Goal: Task Accomplishment & Management: Manage account settings

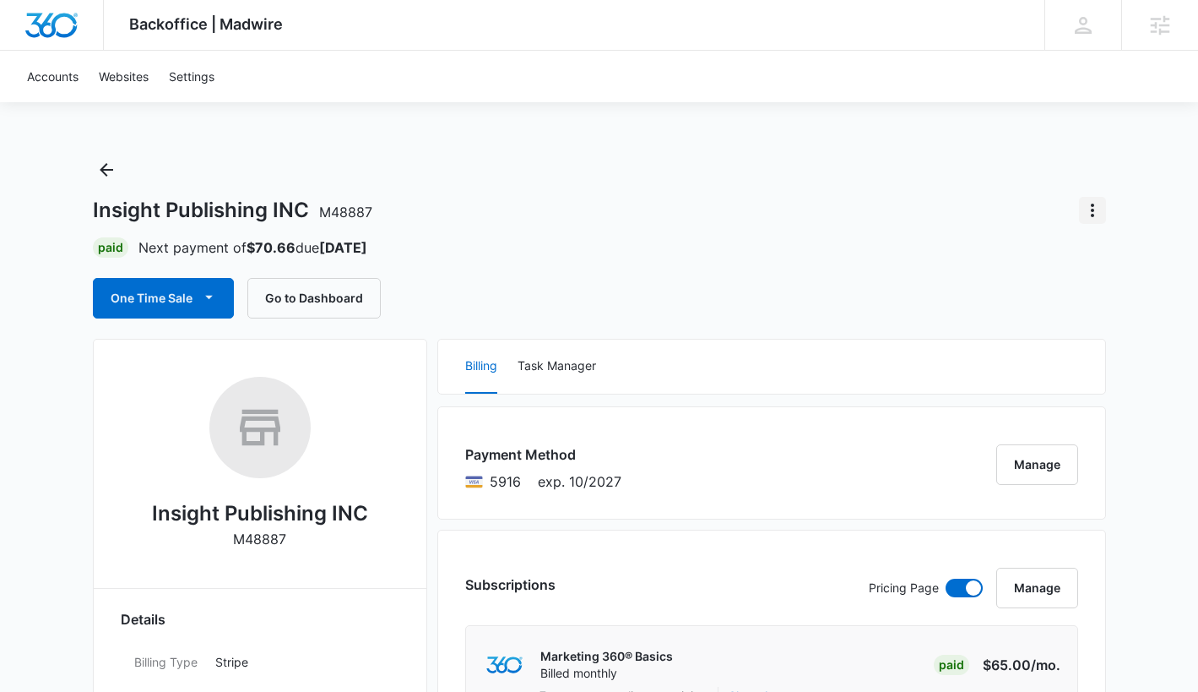
click at [1099, 211] on icon "Actions" at bounding box center [1092, 210] width 20 height 20
click at [1058, 252] on div "Close Account" at bounding box center [1024, 258] width 79 height 12
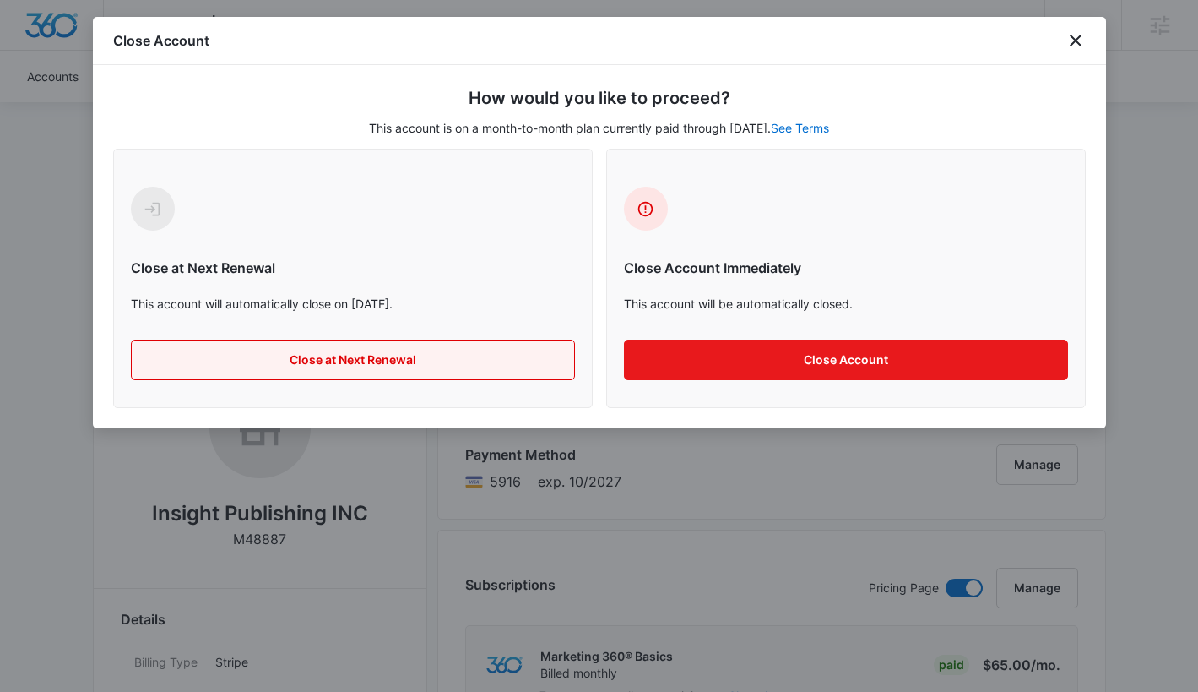
click at [360, 361] on button "Close at Next Renewal" at bounding box center [353, 359] width 444 height 41
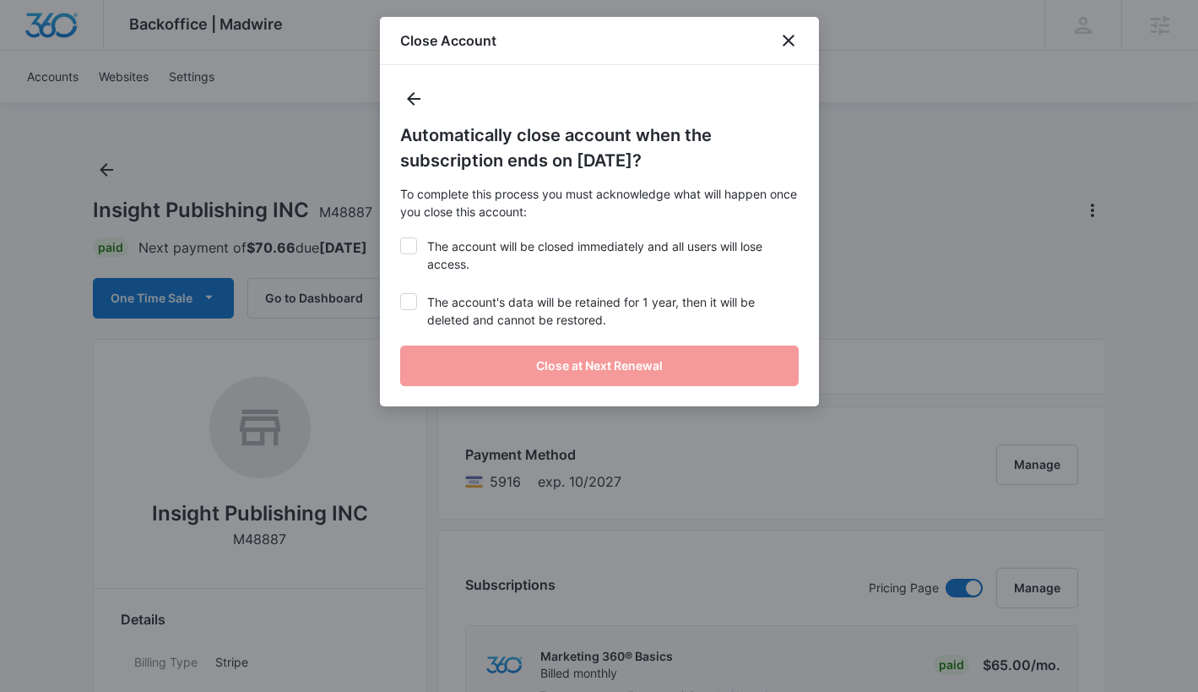
click at [415, 250] on icon at bounding box center [408, 245] width 15 height 15
click at [401, 238] on input "The account will be closed immediately and all users will lose access." at bounding box center [400, 237] width 1 height 1
checkbox input "true"
click at [410, 307] on icon at bounding box center [408, 301] width 15 height 15
click at [401, 294] on input "The account's data will be retained for 1 year, then it will be deleted and can…" at bounding box center [400, 293] width 1 height 1
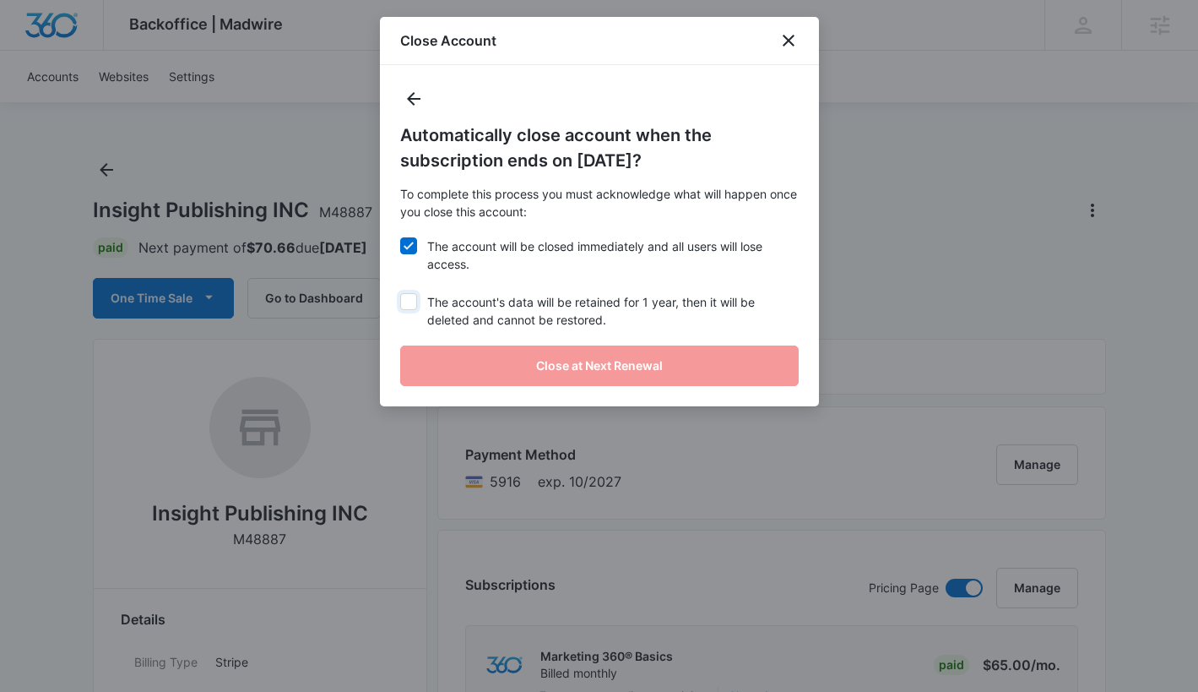
checkbox input "true"
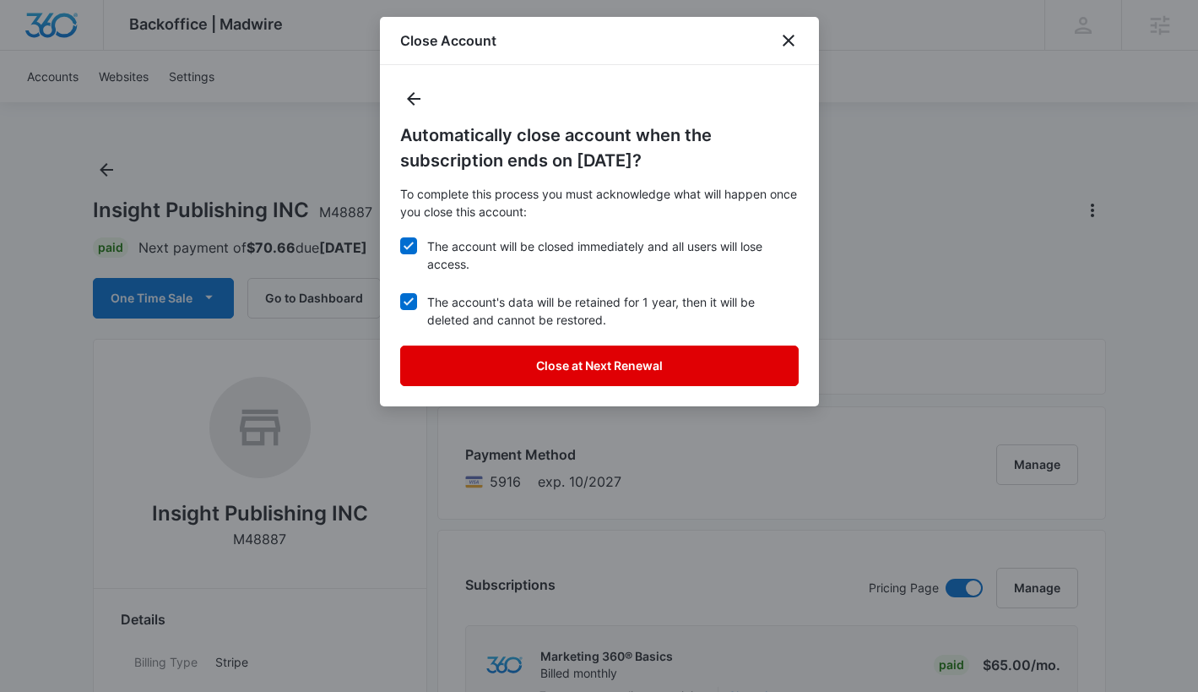
click at [479, 360] on button "Close at Next Renewal" at bounding box center [599, 365] width 399 height 41
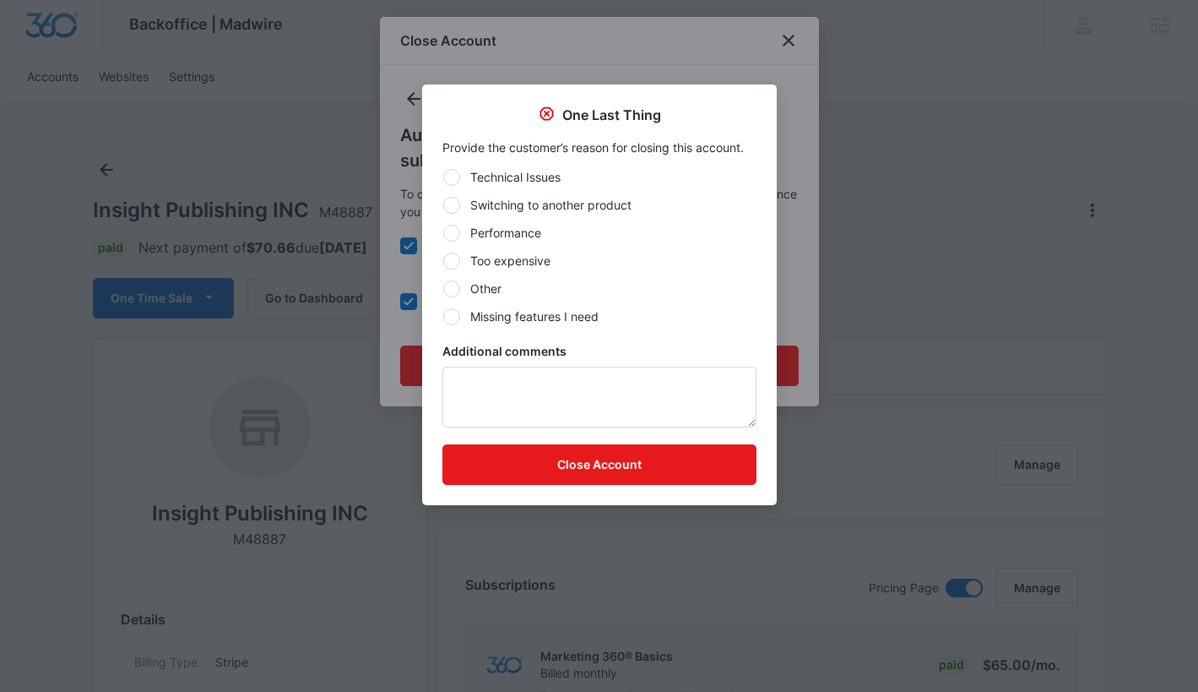
click at [448, 290] on div at bounding box center [451, 288] width 17 height 17
click at [443, 289] on input "Other" at bounding box center [442, 288] width 1 height 1
radio input "true"
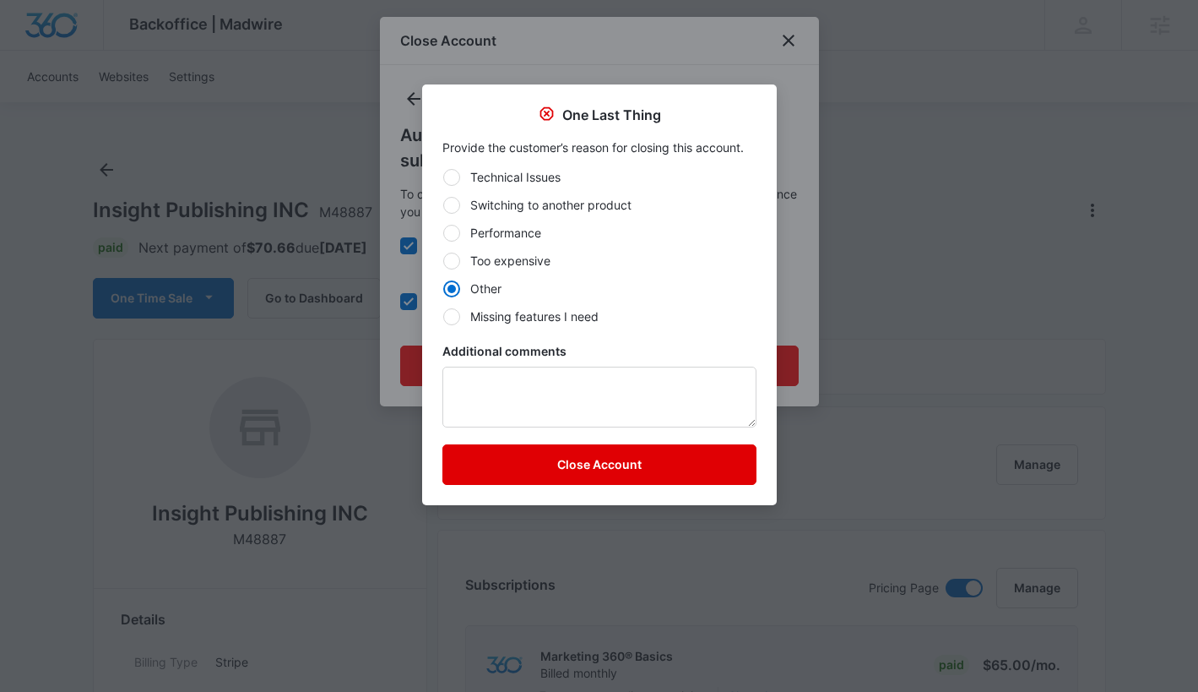
click at [544, 475] on button "Close Account" at bounding box center [599, 464] width 314 height 41
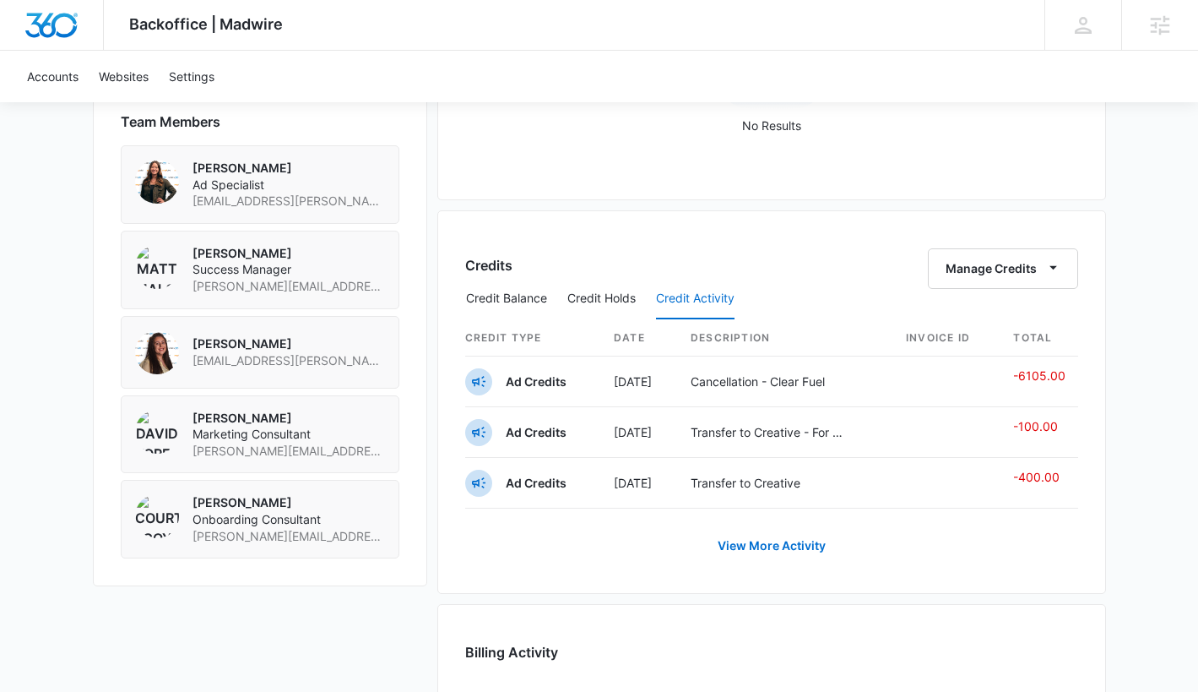
scroll to position [1279, 0]
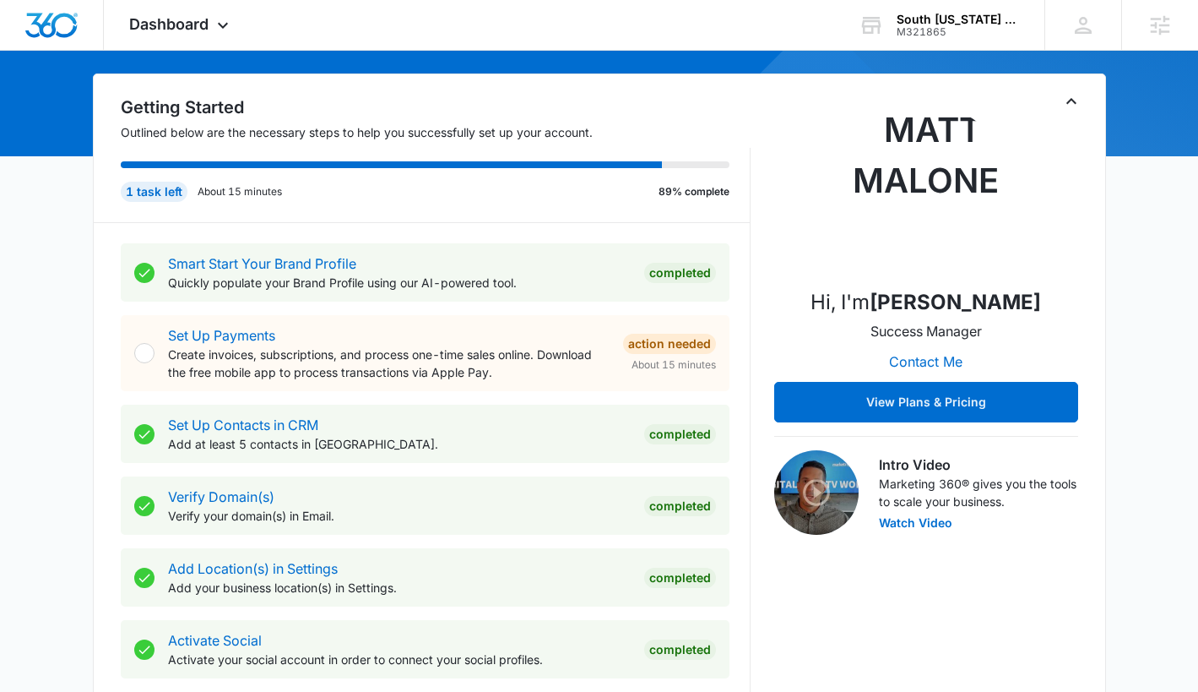
scroll to position [177, 0]
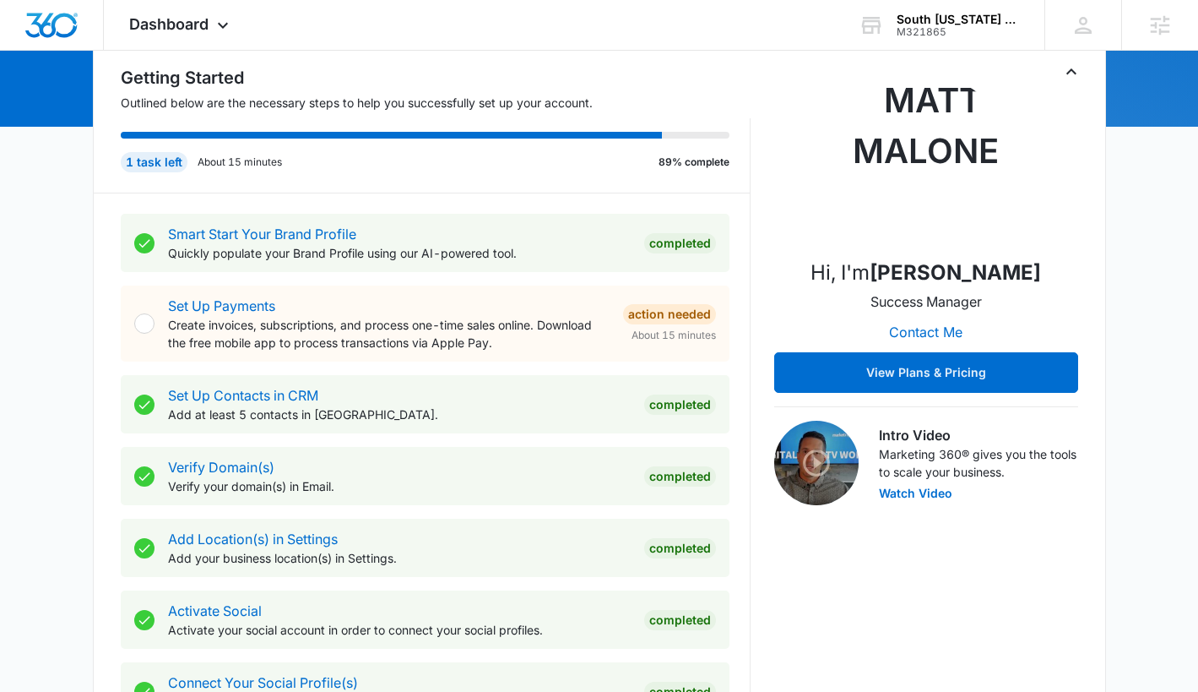
click at [1065, 78] on icon "Toggle Collapse" at bounding box center [1071, 72] width 20 height 20
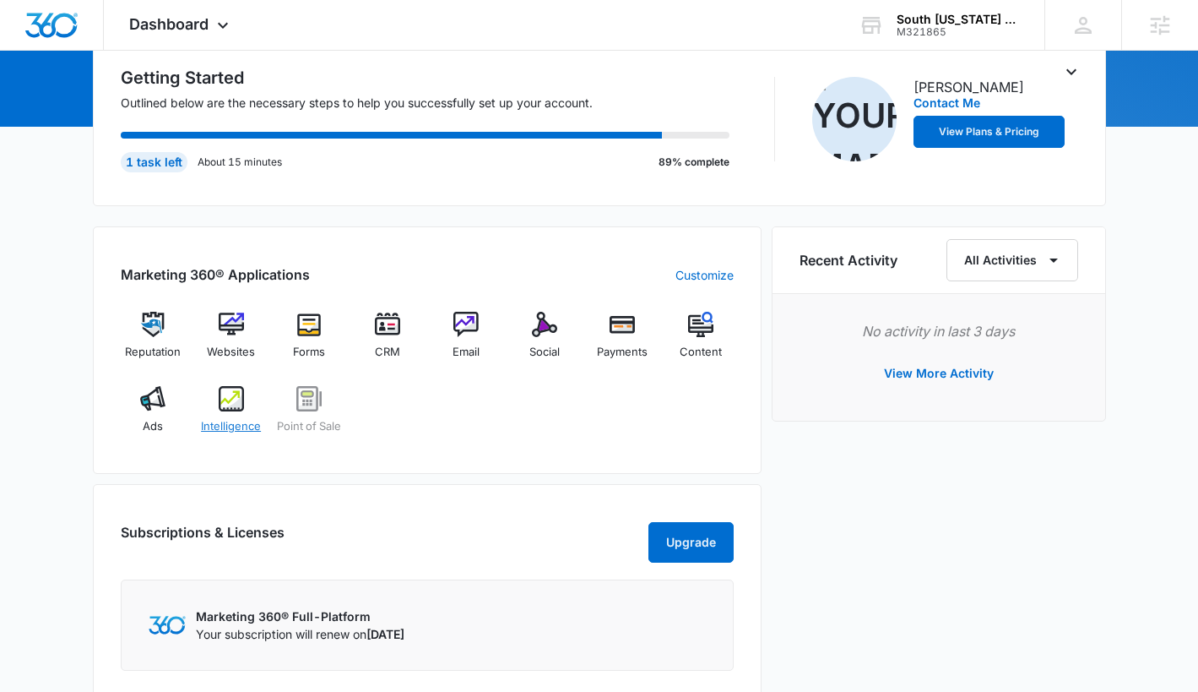
click at [242, 411] on div "Intelligence" at bounding box center [230, 416] width 65 height 61
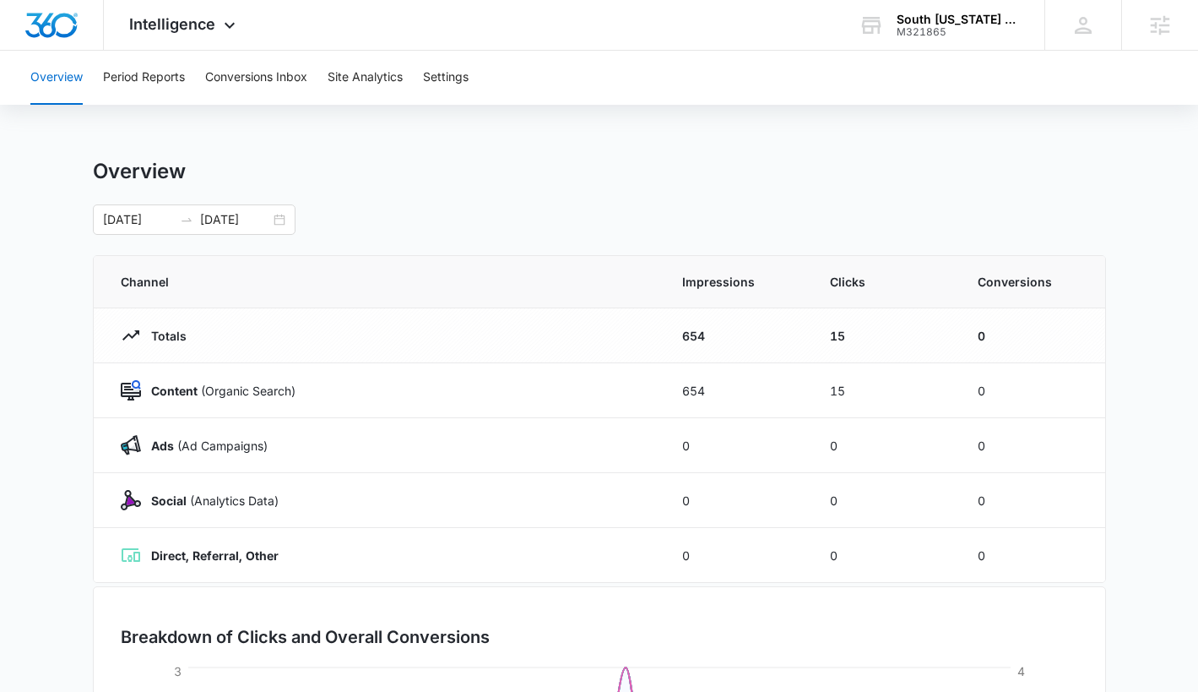
click at [203, 72] on div "Overview Period Reports Conversions Inbox Site Analytics Settings" at bounding box center [599, 78] width 1158 height 54
click at [243, 79] on button "Conversions Inbox" at bounding box center [256, 78] width 102 height 54
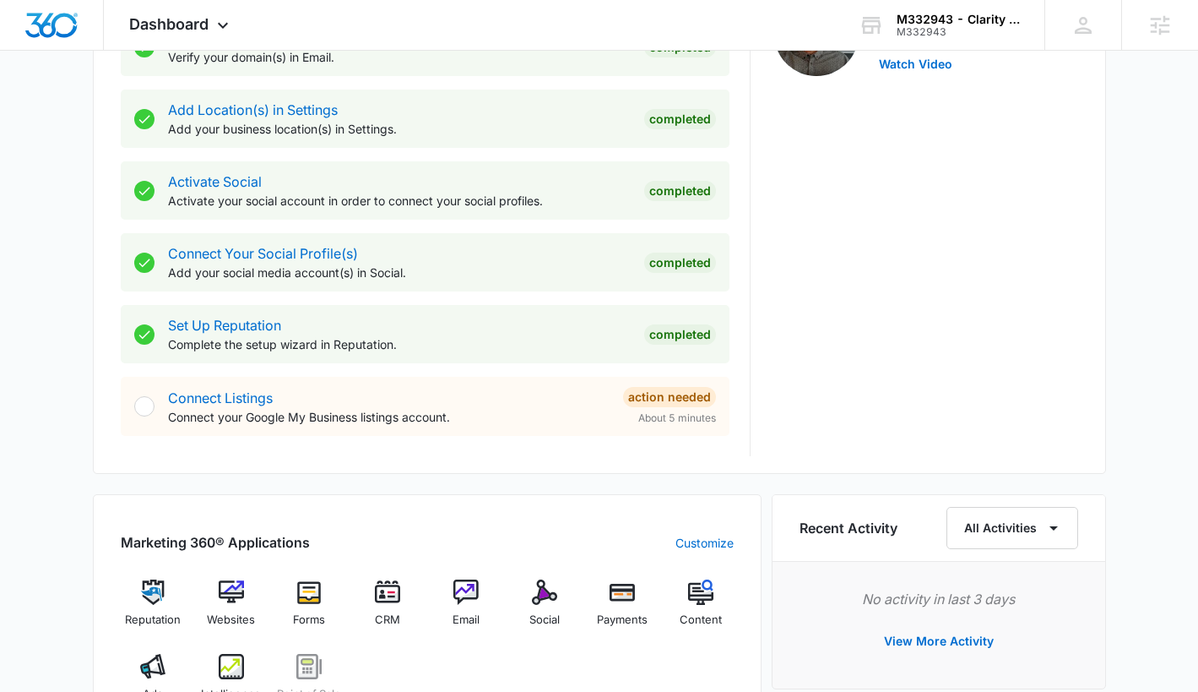
scroll to position [871, 0]
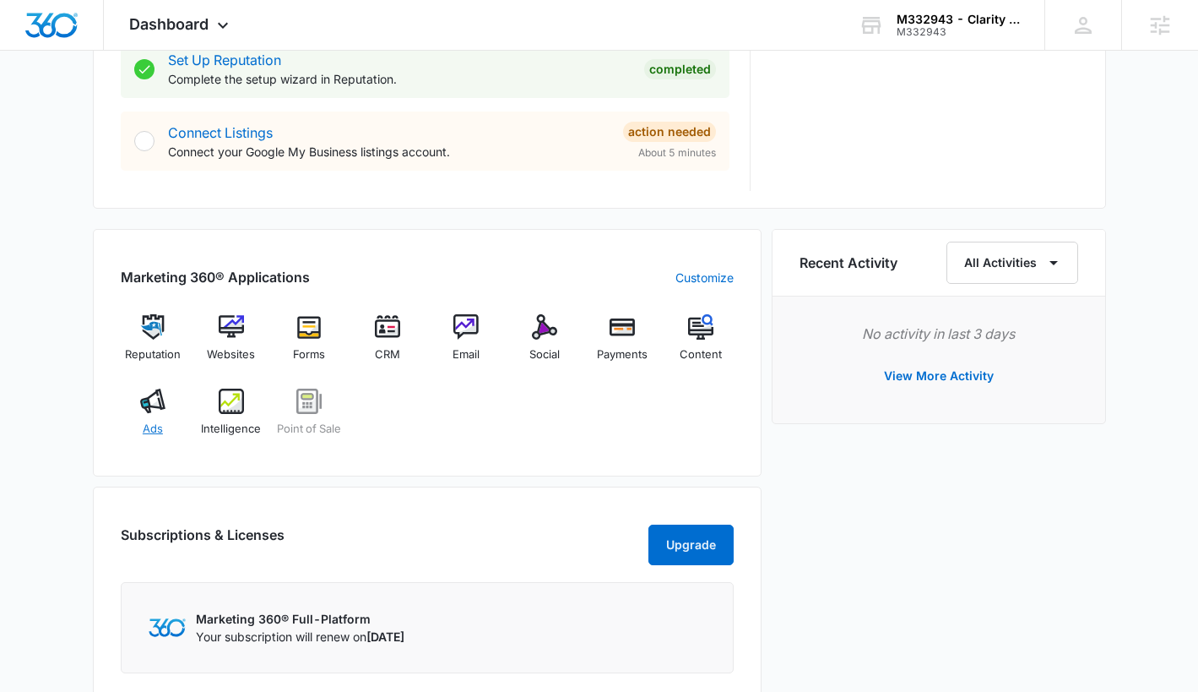
click at [179, 401] on div "Ads" at bounding box center [153, 418] width 65 height 61
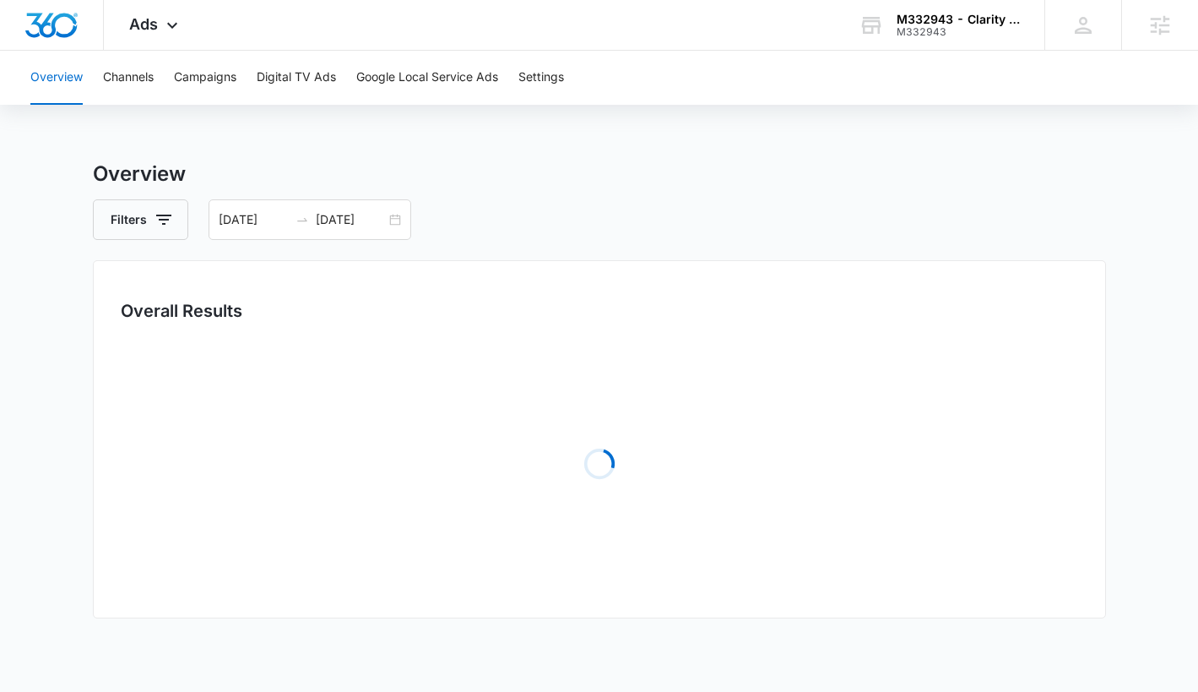
click at [165, 404] on div "Loading" at bounding box center [600, 463] width 958 height 253
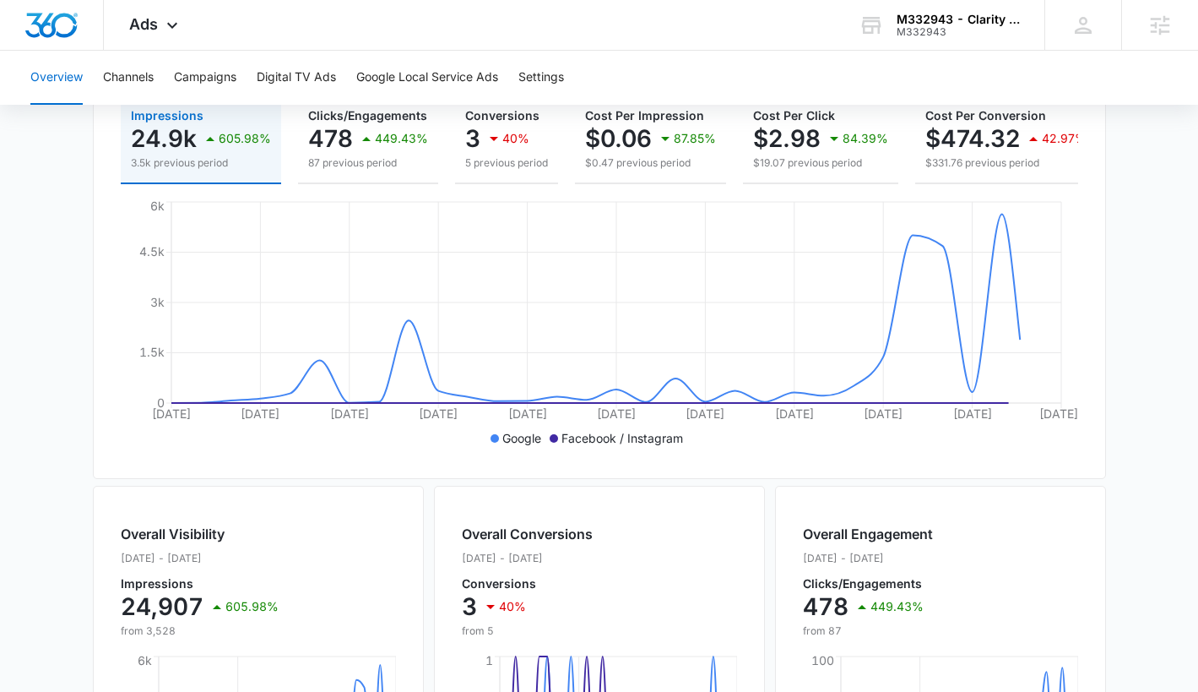
scroll to position [262, 0]
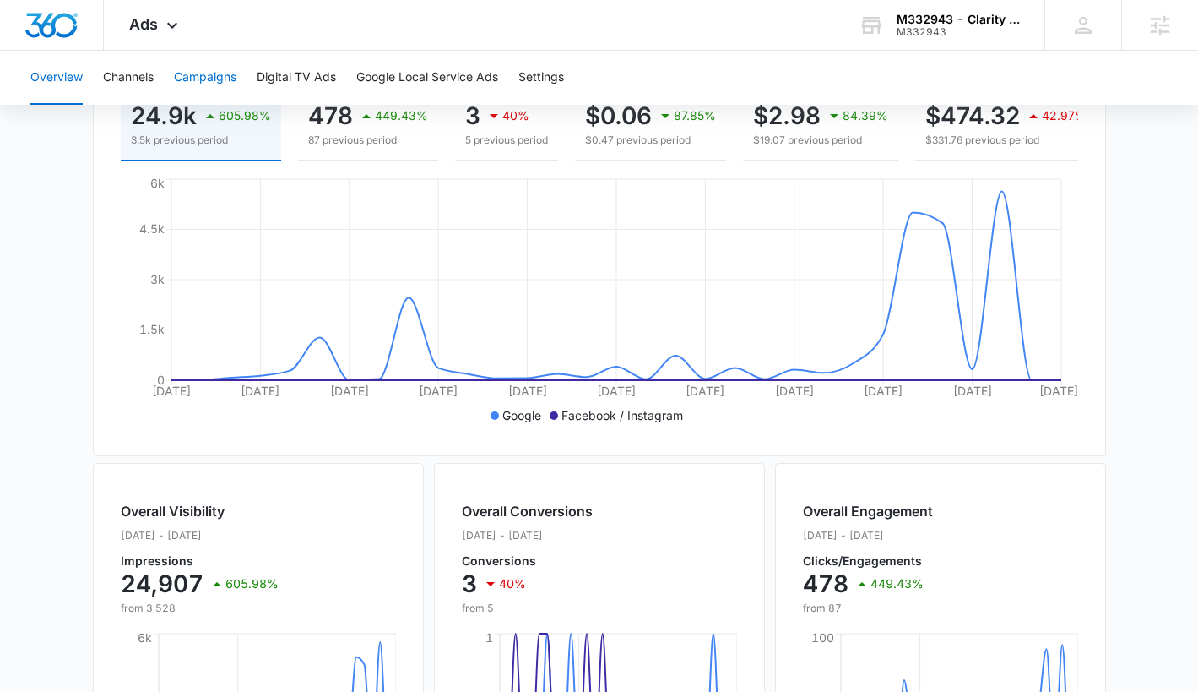
click at [203, 85] on button "Campaigns" at bounding box center [205, 78] width 62 height 54
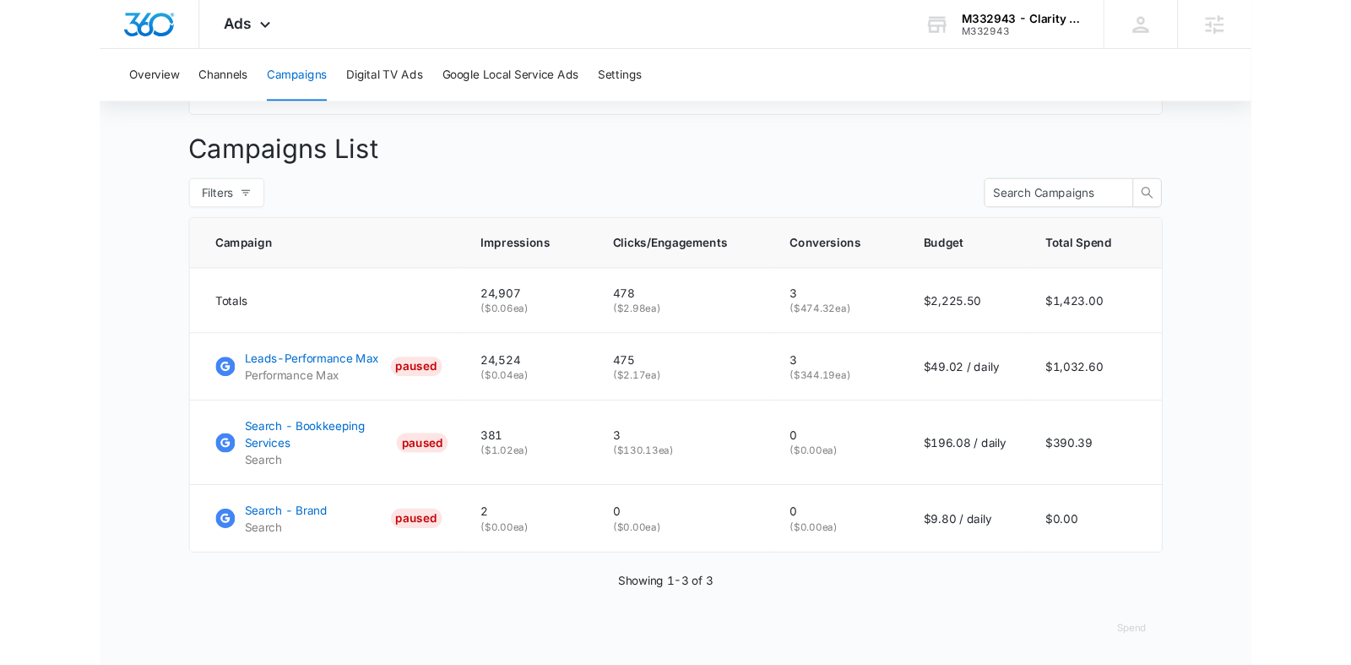
scroll to position [600, 0]
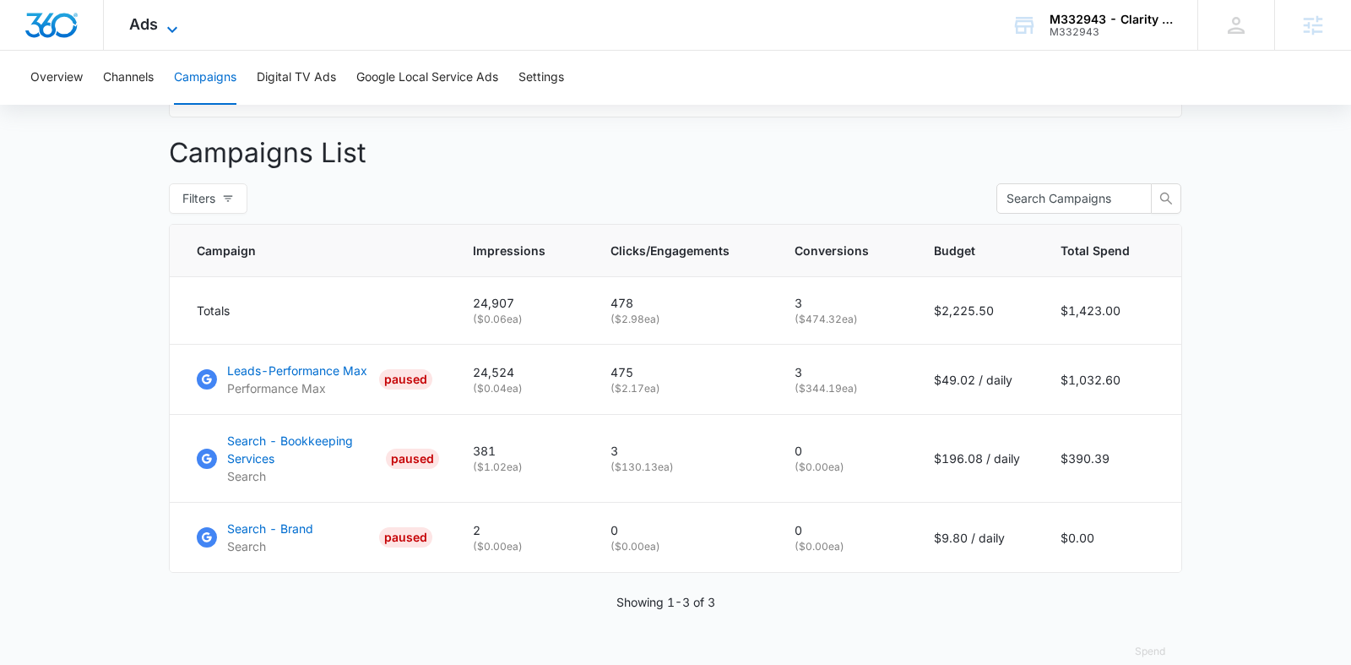
click at [147, 15] on span "Ads" at bounding box center [143, 24] width 29 height 18
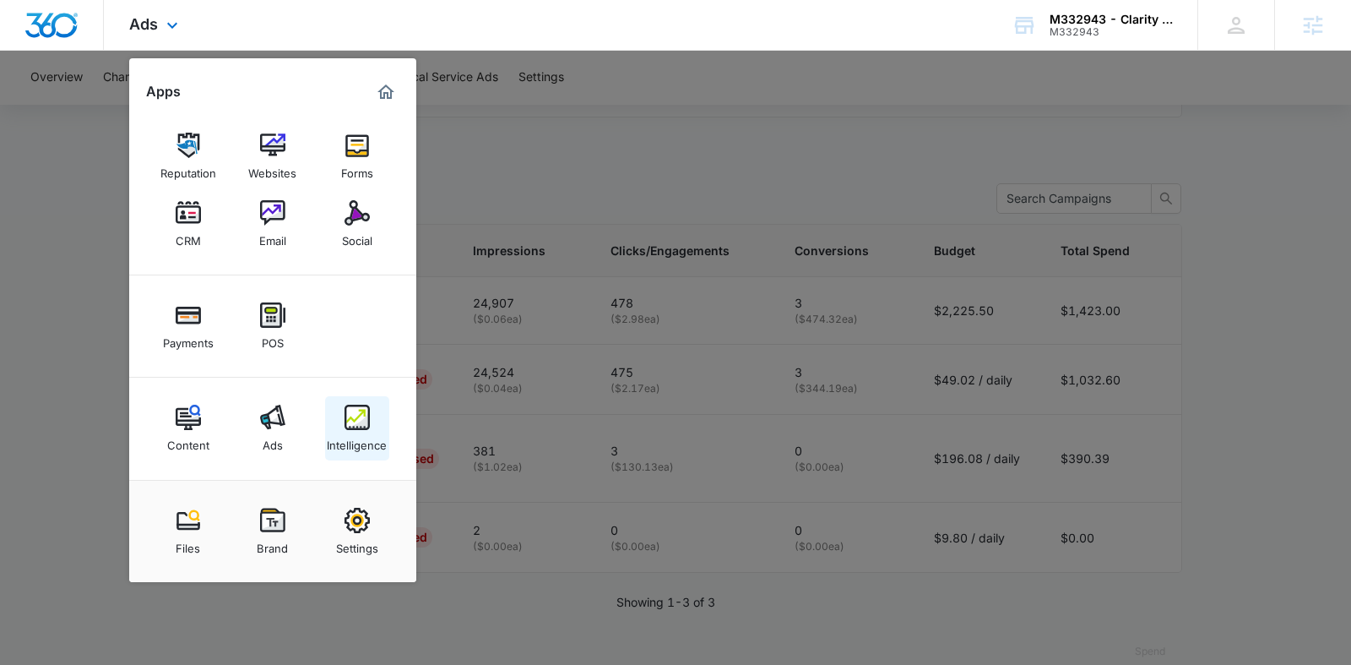
click at [361, 448] on div "Intelligence" at bounding box center [357, 441] width 60 height 22
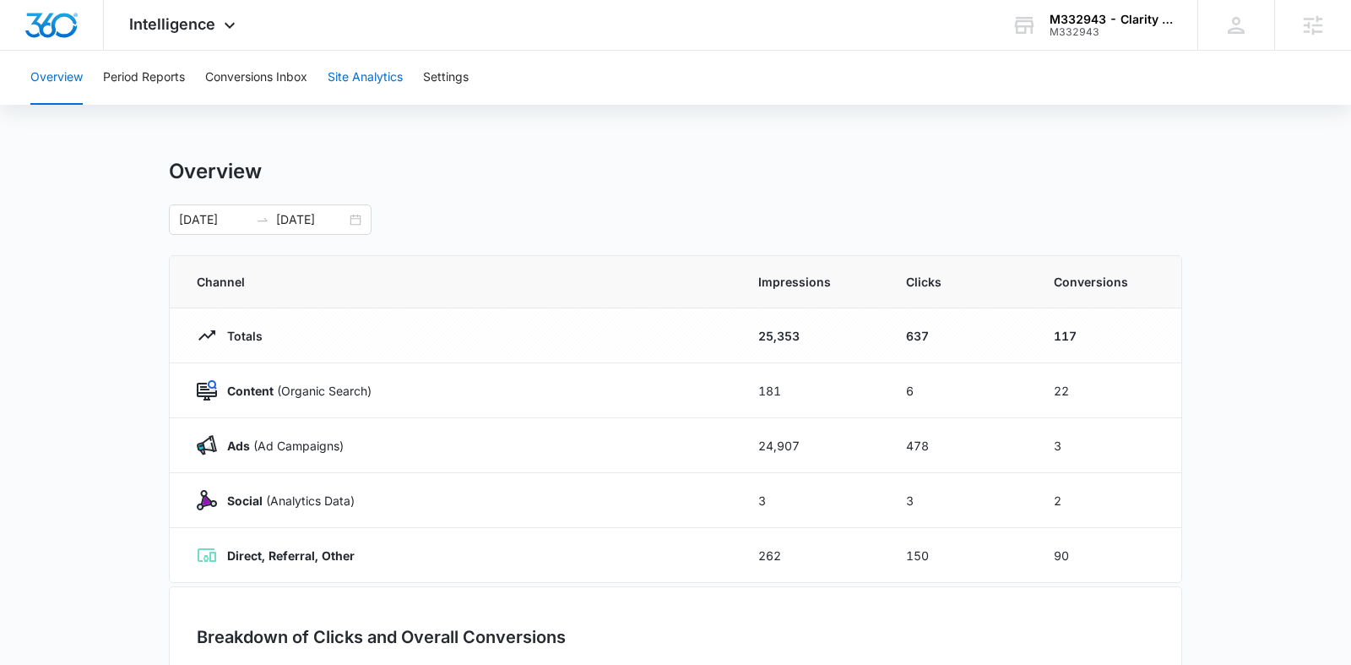
click at [355, 74] on button "Site Analytics" at bounding box center [365, 78] width 75 height 54
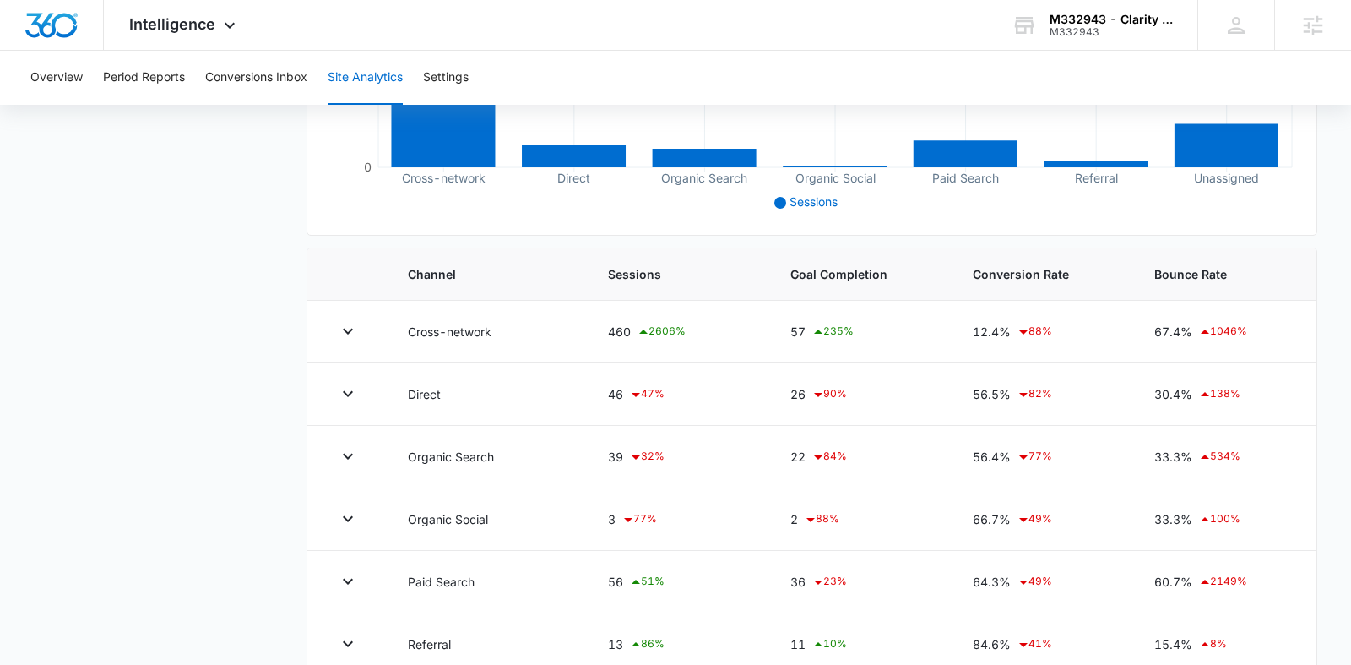
scroll to position [435, 0]
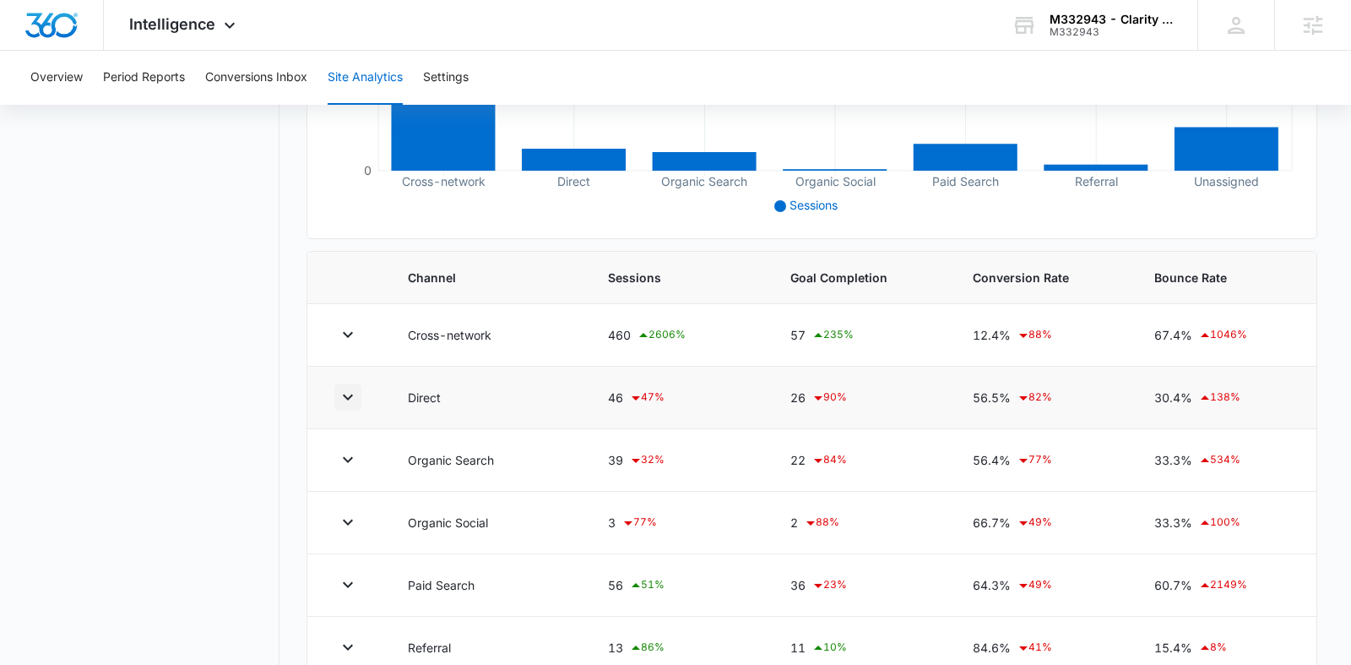
click at [346, 397] on icon "button" at bounding box center [348, 397] width 10 height 6
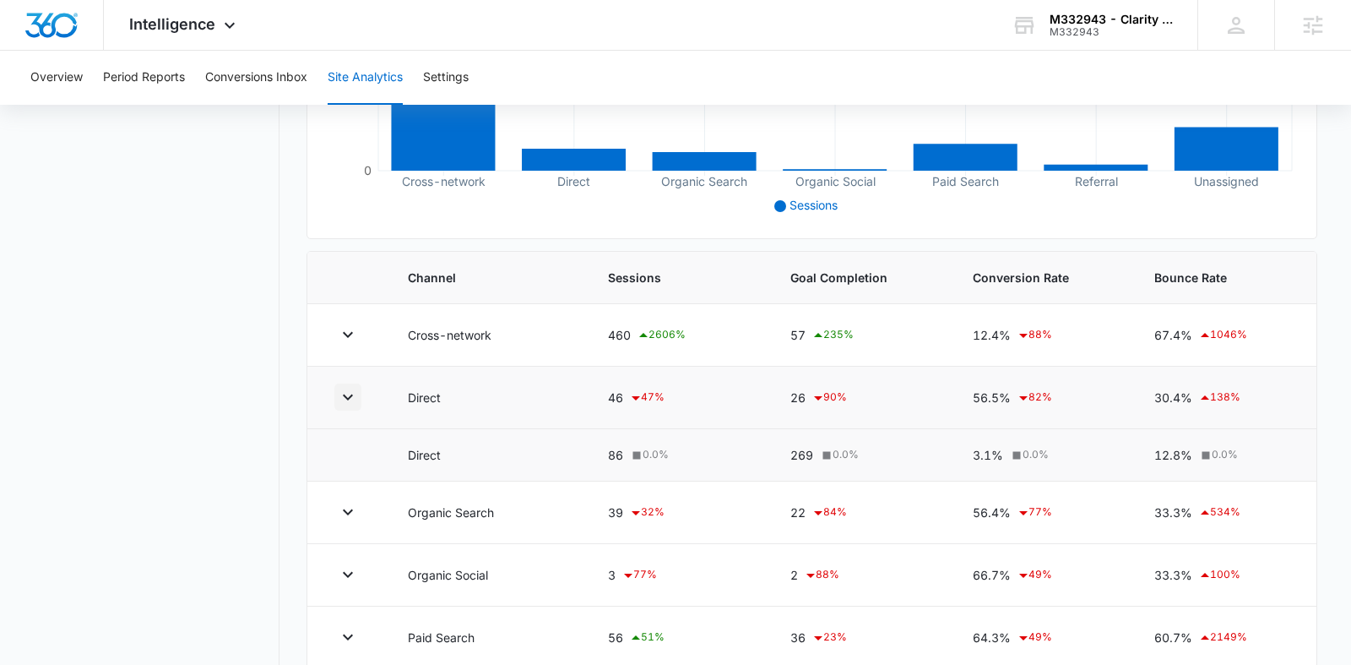
click at [346, 397] on icon "button" at bounding box center [348, 397] width 10 height 6
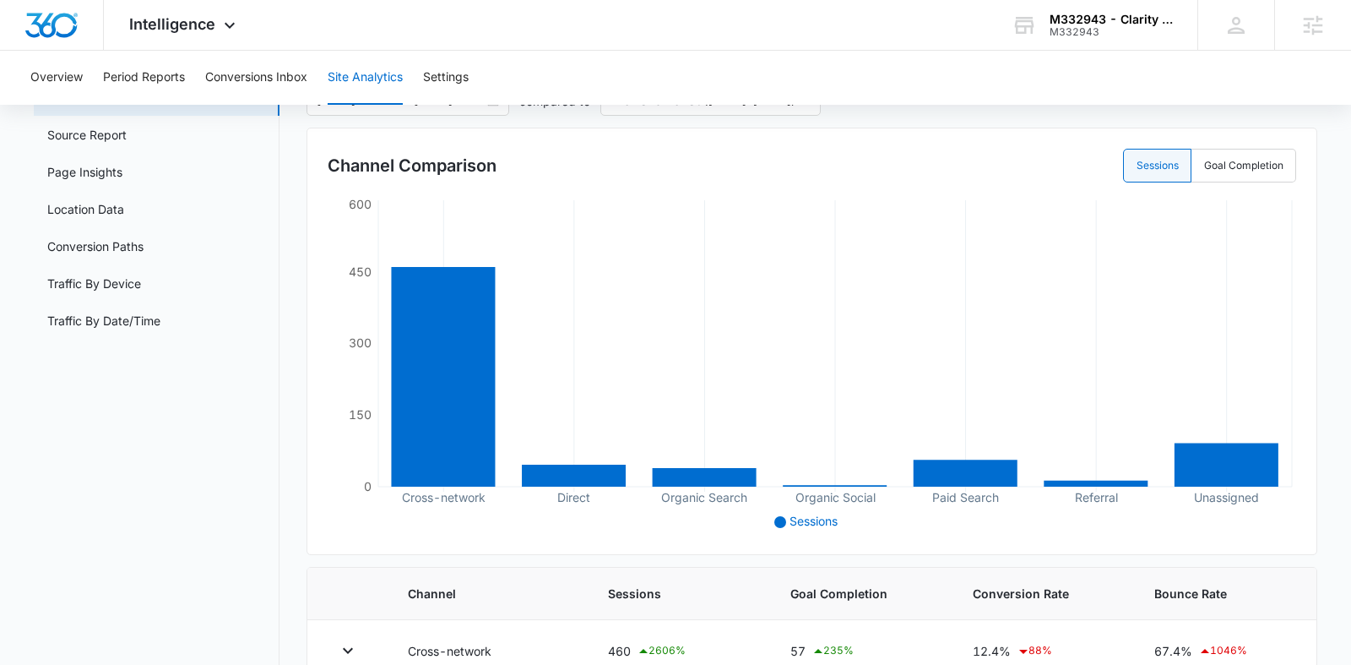
scroll to position [0, 0]
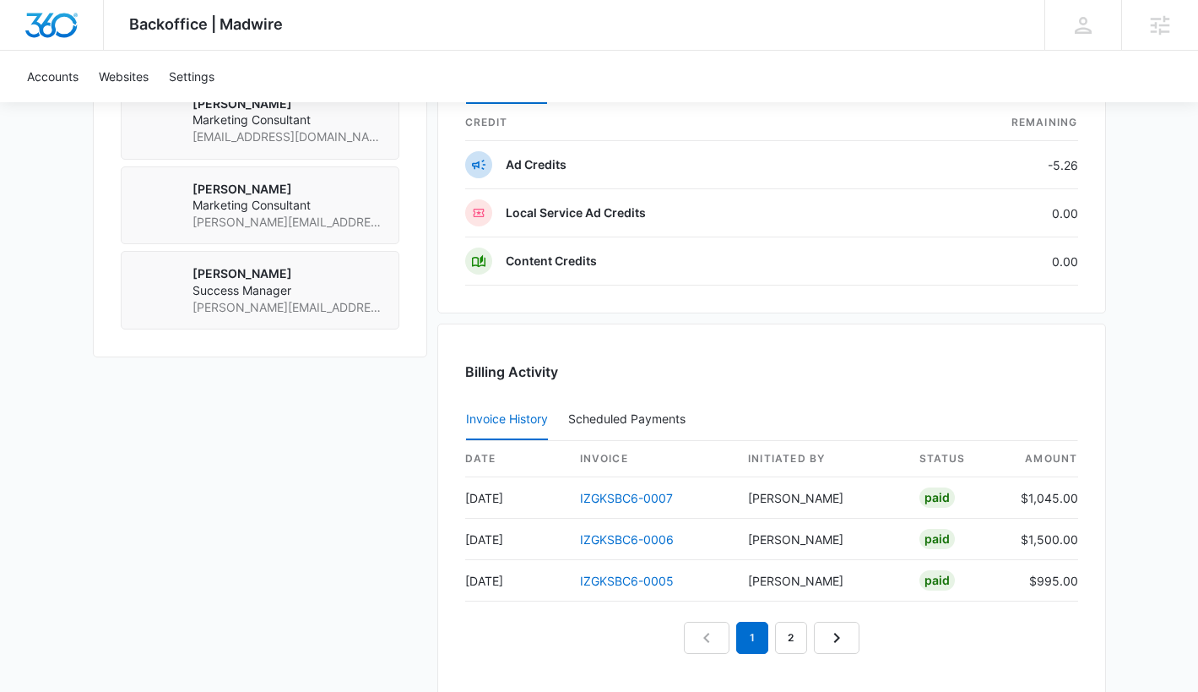
scroll to position [1367, 0]
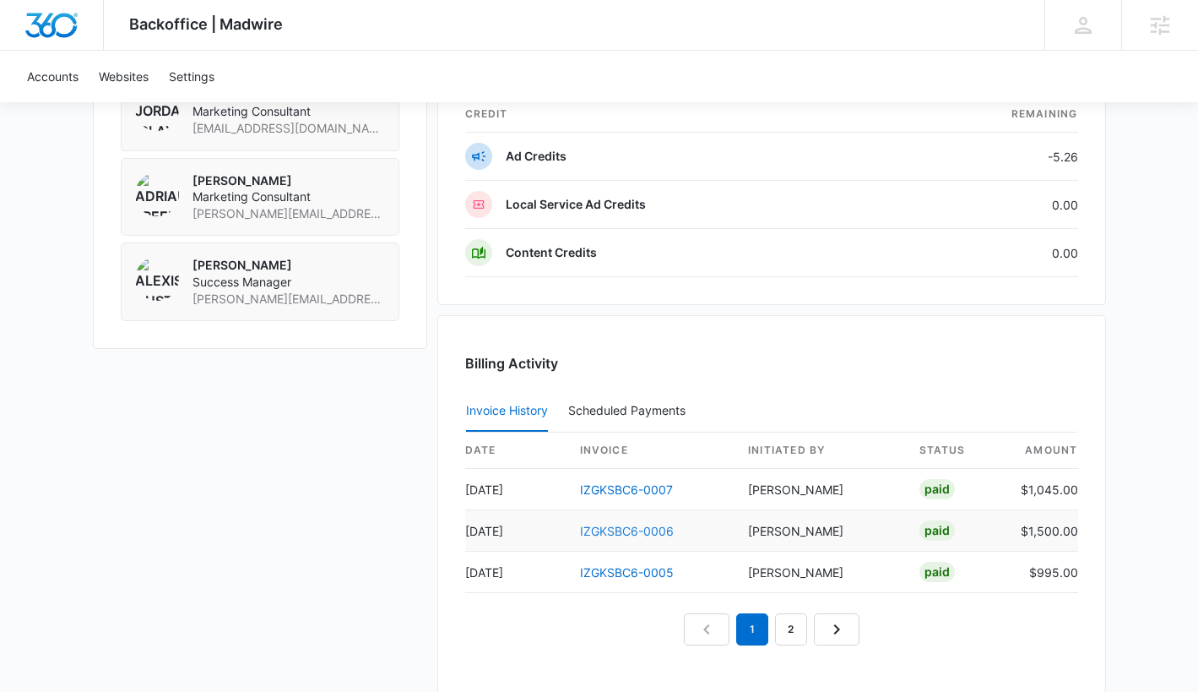
click at [599, 532] on link "IZGKSBC6-0006" at bounding box center [627, 531] width 94 height 14
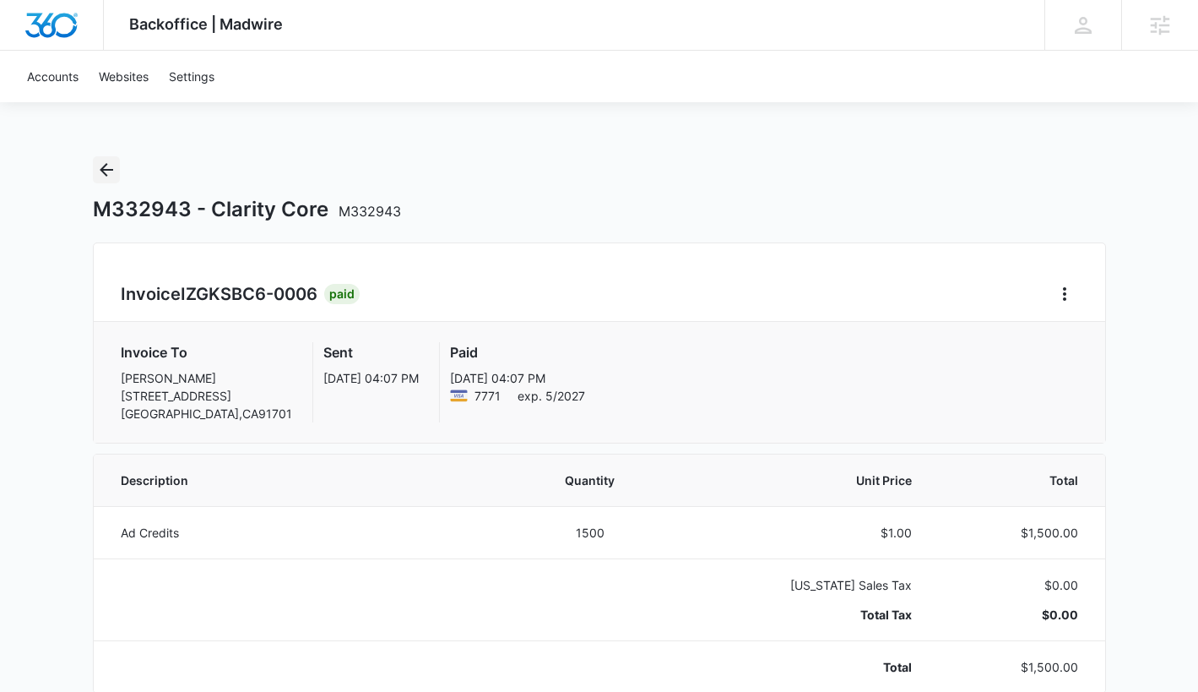
click at [111, 172] on icon "Back" at bounding box center [106, 170] width 20 height 20
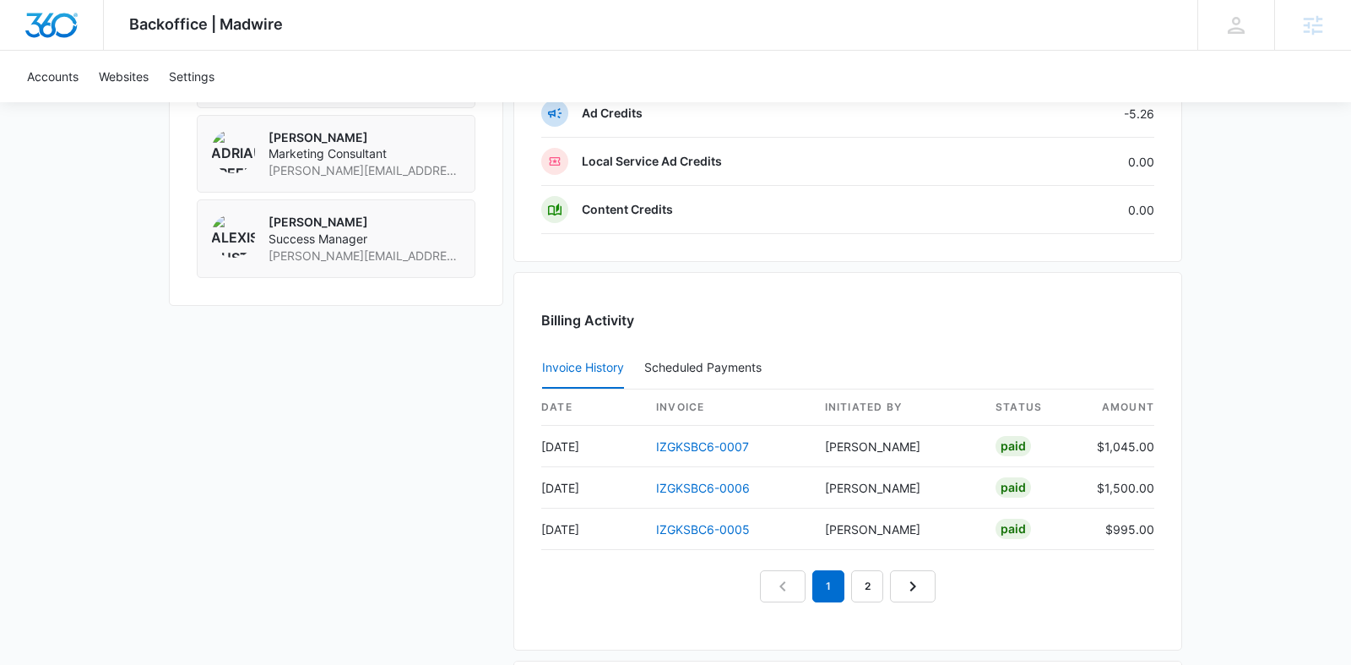
scroll to position [1611, 0]
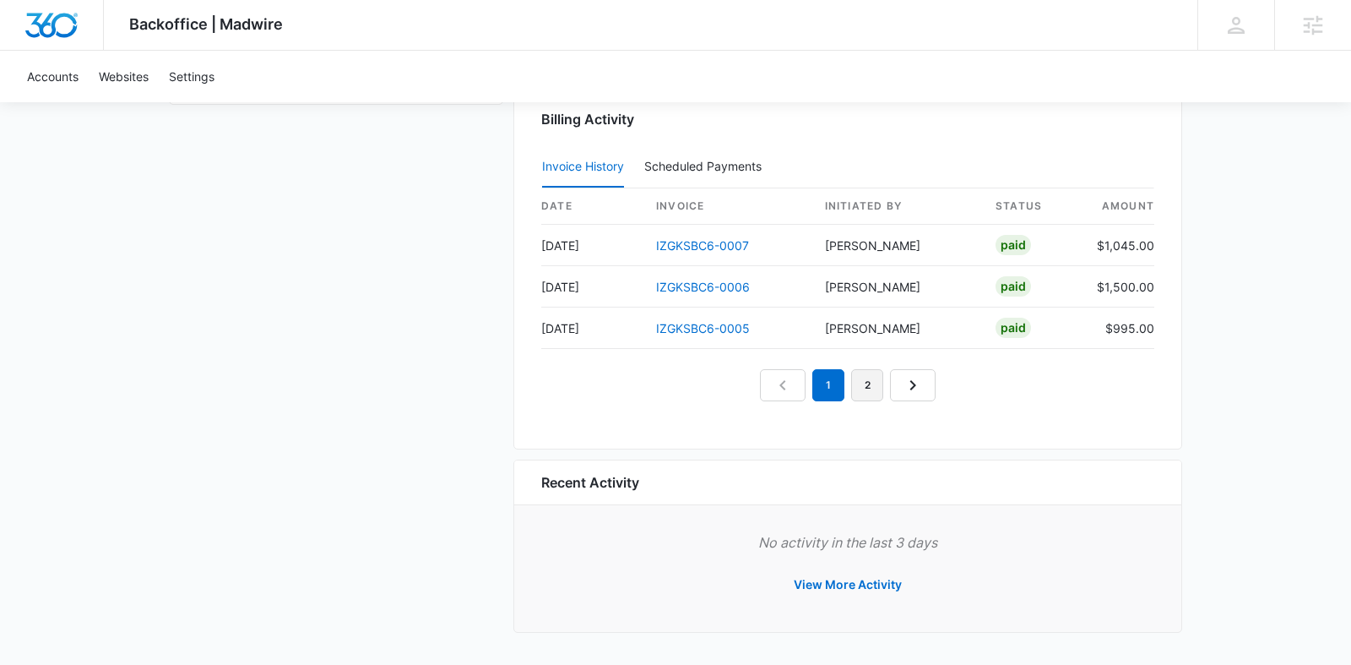
click at [867, 388] on link "2" at bounding box center [867, 385] width 32 height 32
click at [892, 383] on link "3" at bounding box center [887, 385] width 32 height 32
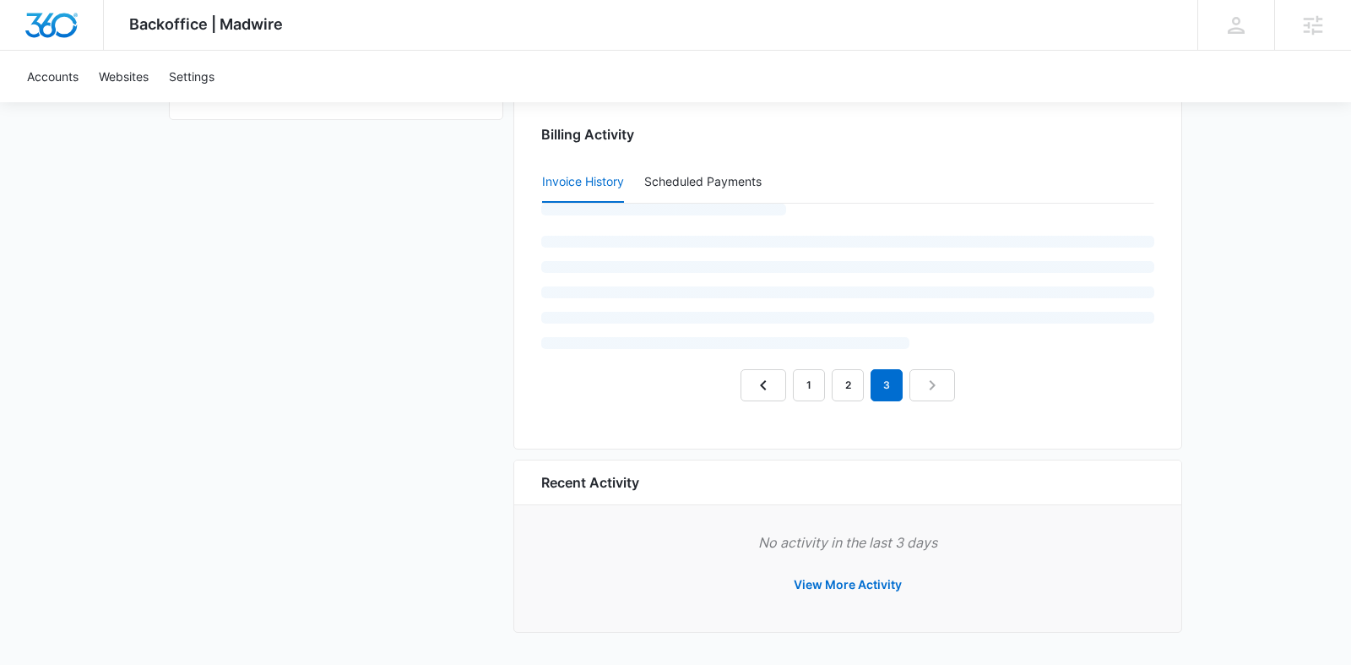
scroll to position [1528, 0]
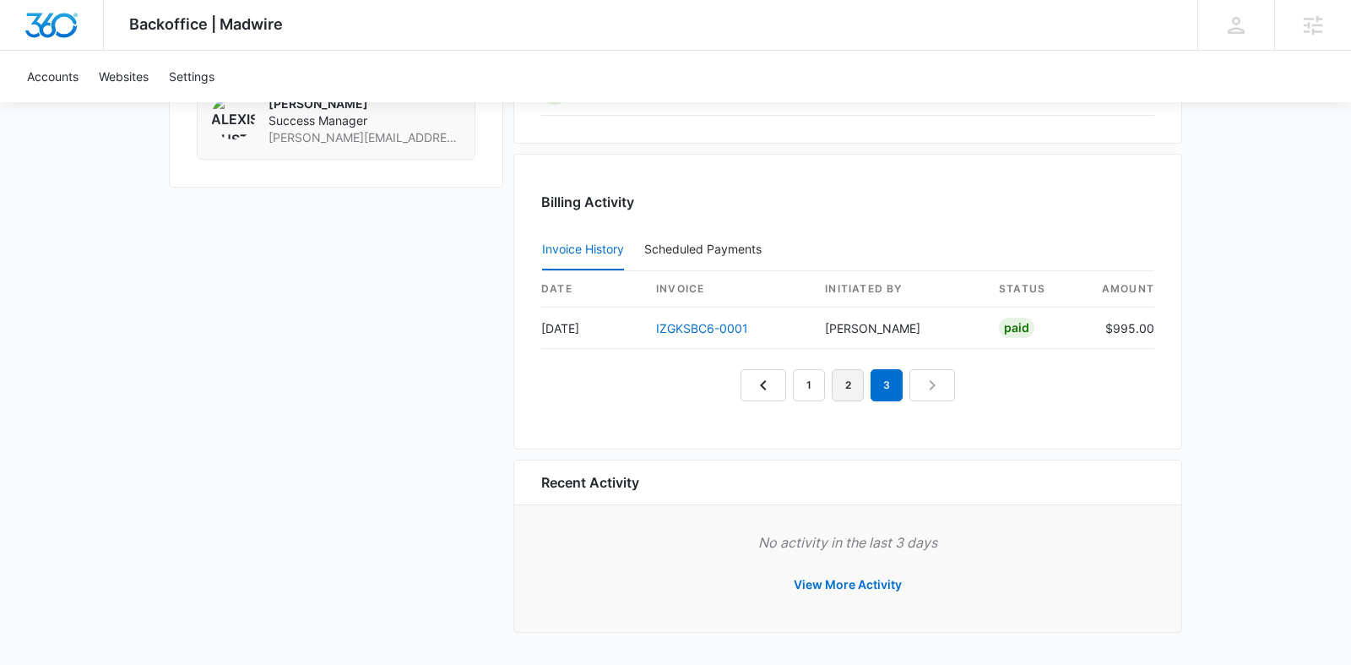
click at [850, 395] on link "2" at bounding box center [848, 385] width 32 height 32
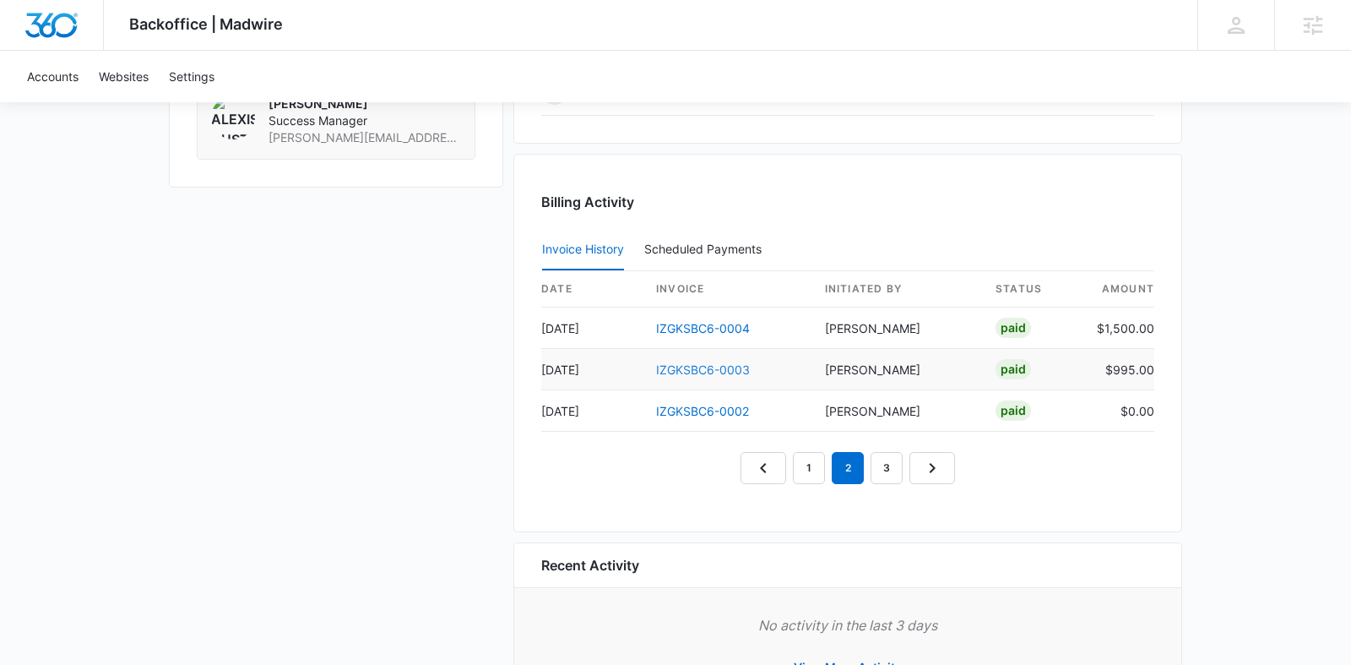
click at [703, 376] on link "IZGKSBC6-0003" at bounding box center [703, 369] width 94 height 14
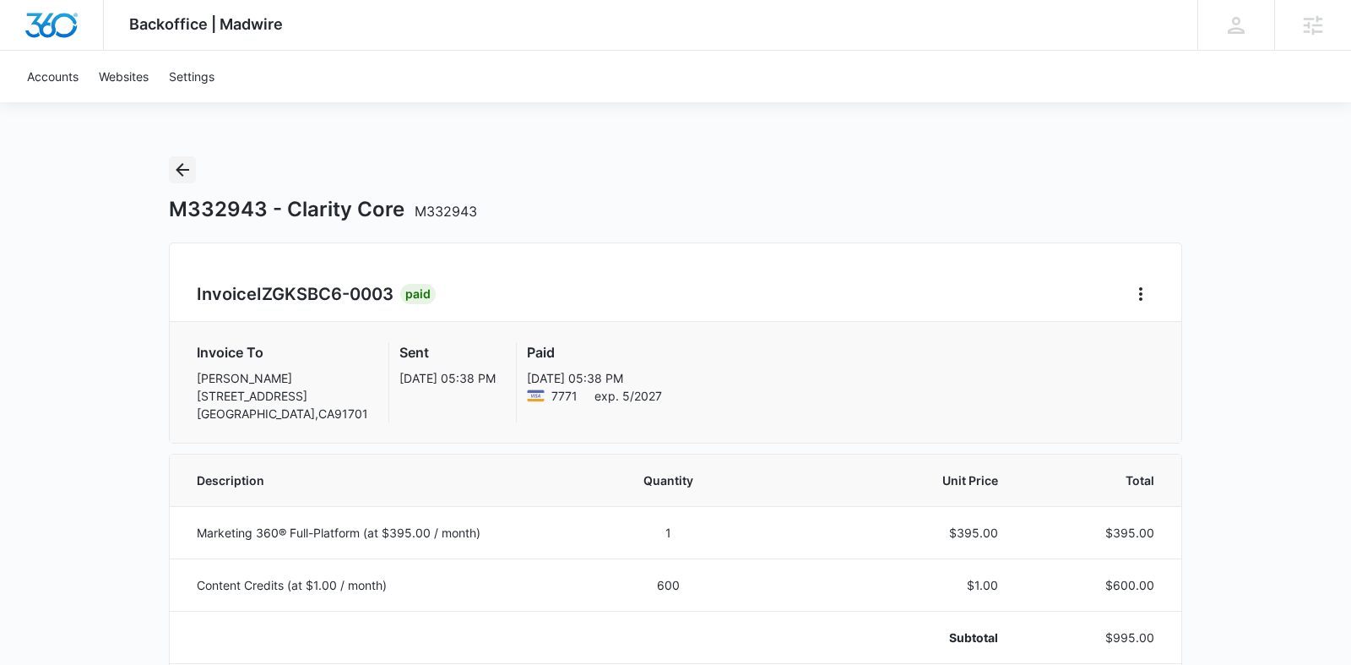
click at [172, 171] on icon "Back" at bounding box center [182, 170] width 20 height 20
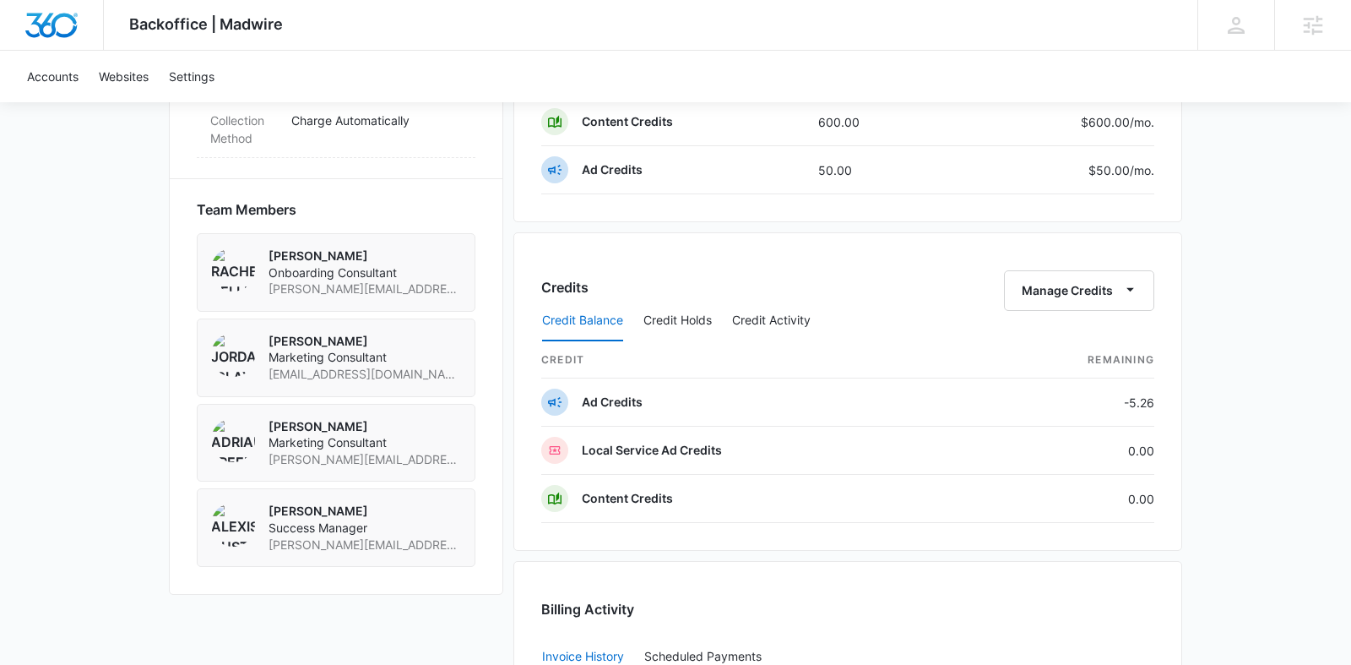
scroll to position [1408, 0]
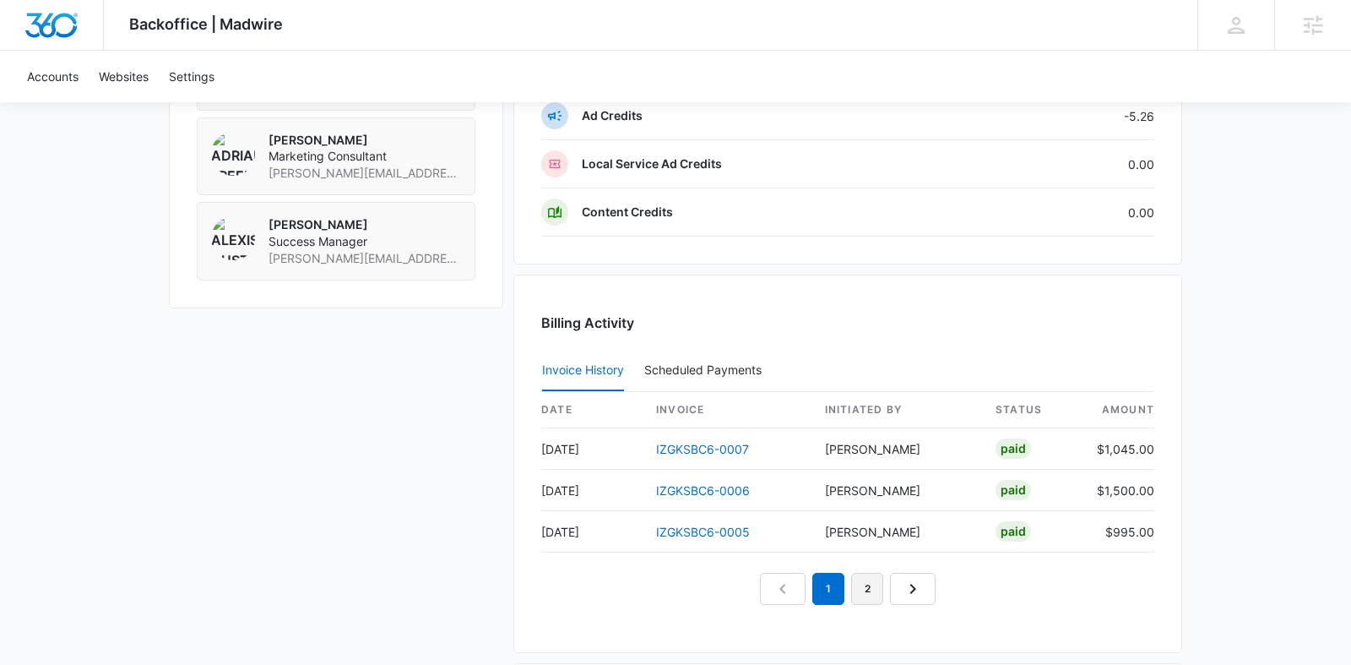
click at [872, 584] on link "2" at bounding box center [867, 588] width 32 height 32
click at [817, 599] on link "1" at bounding box center [809, 590] width 32 height 32
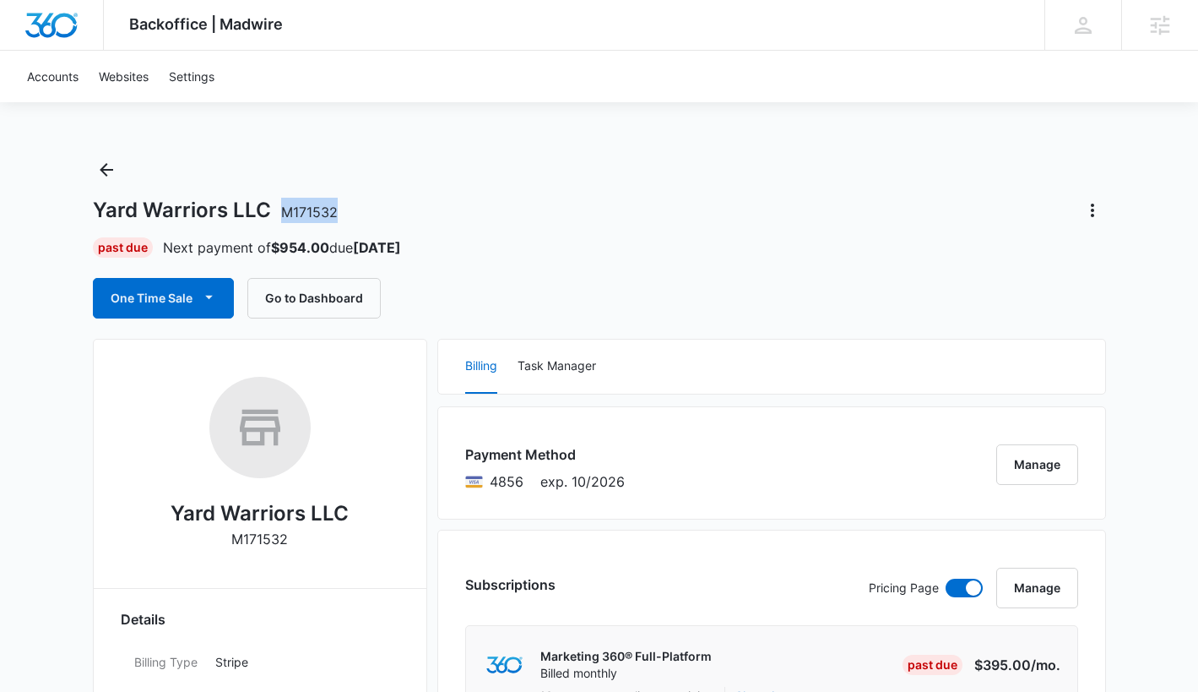
drag, startPoint x: 341, startPoint y: 218, endPoint x: 276, endPoint y: 212, distance: 65.3
click at [275, 212] on div "Yard Warriors LLC M171532" at bounding box center [599, 210] width 1013 height 27
copy span "M171532"
drag, startPoint x: 264, startPoint y: 211, endPoint x: 92, endPoint y: 211, distance: 172.2
click at [93, 211] on h1 "Yard Warriors LLC M171532" at bounding box center [215, 210] width 245 height 25
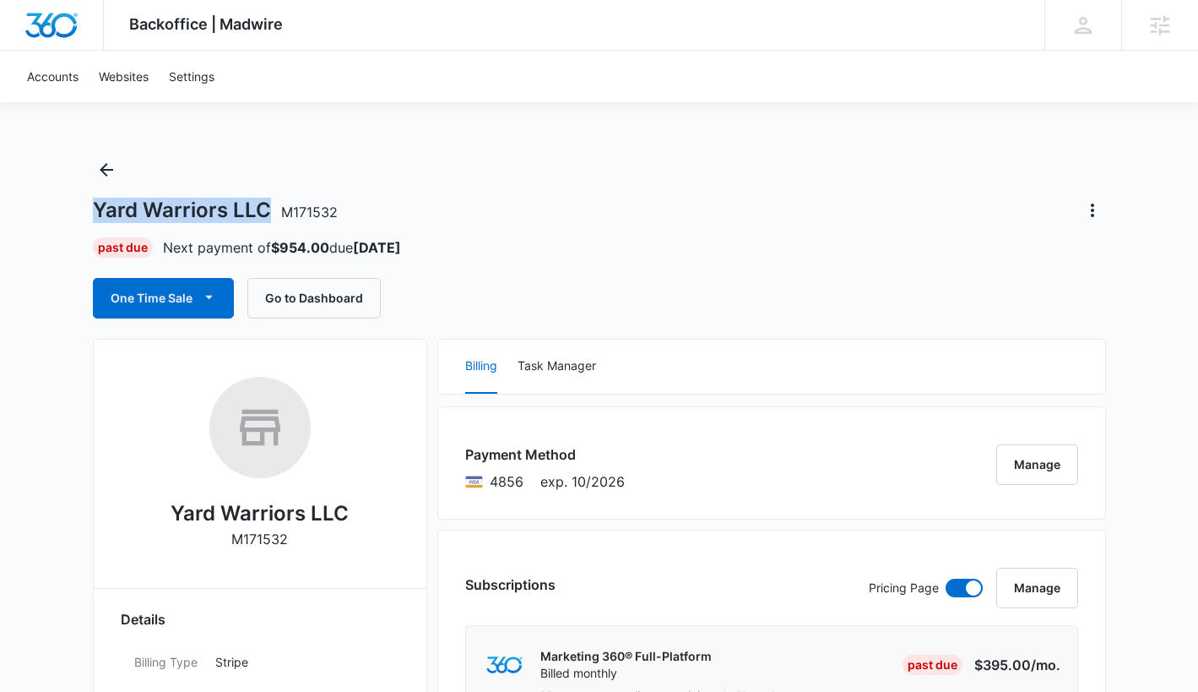
copy h1 "Yard Warriors LLC"
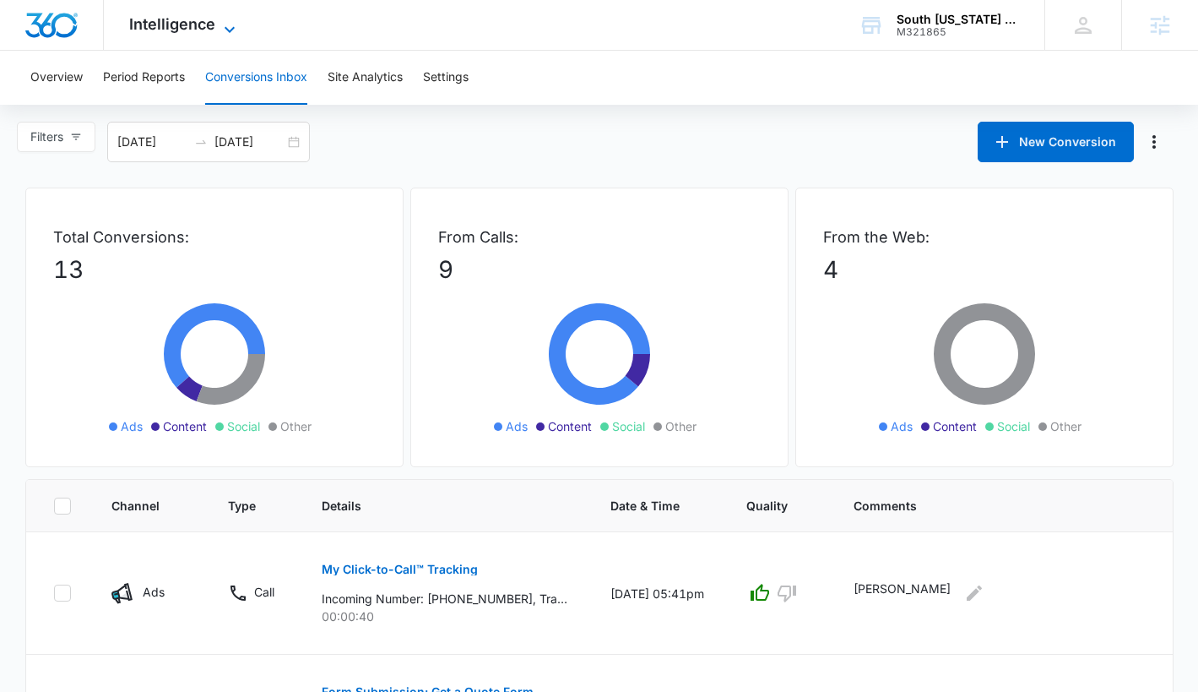
click at [180, 30] on span "Intelligence" at bounding box center [172, 24] width 86 height 18
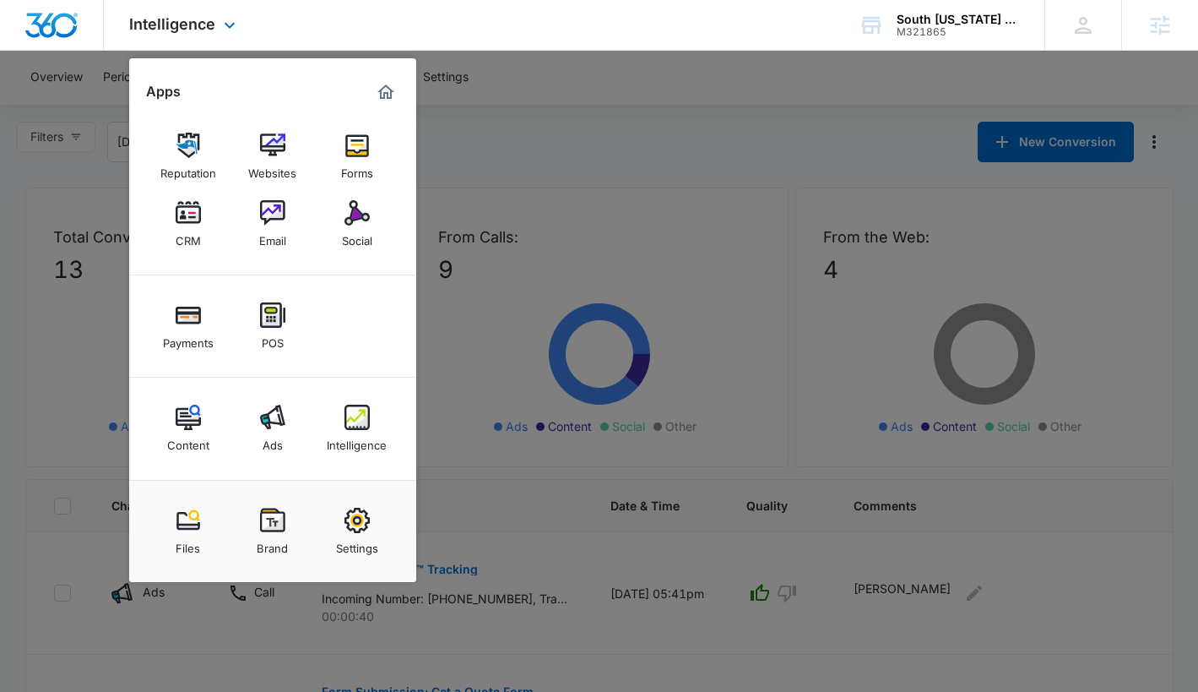
click at [391, 95] on img "Marketing 360® Dashboard" at bounding box center [386, 92] width 20 height 20
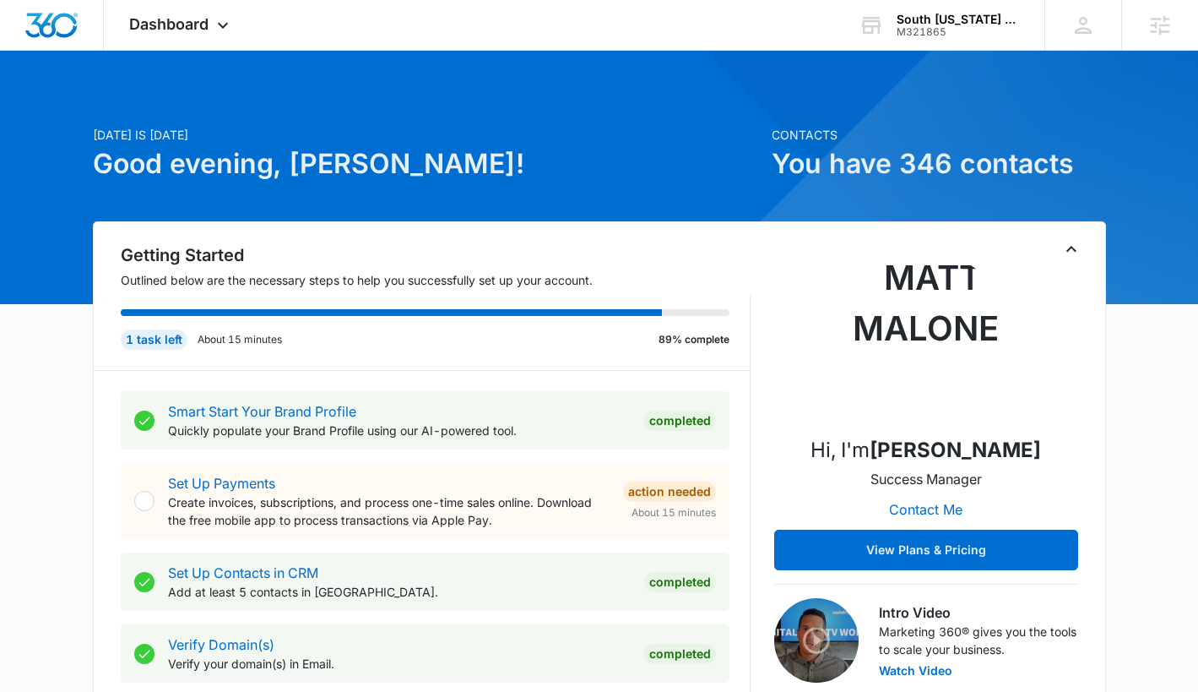
click at [1069, 255] on icon "Toggle Collapse" at bounding box center [1071, 249] width 20 height 20
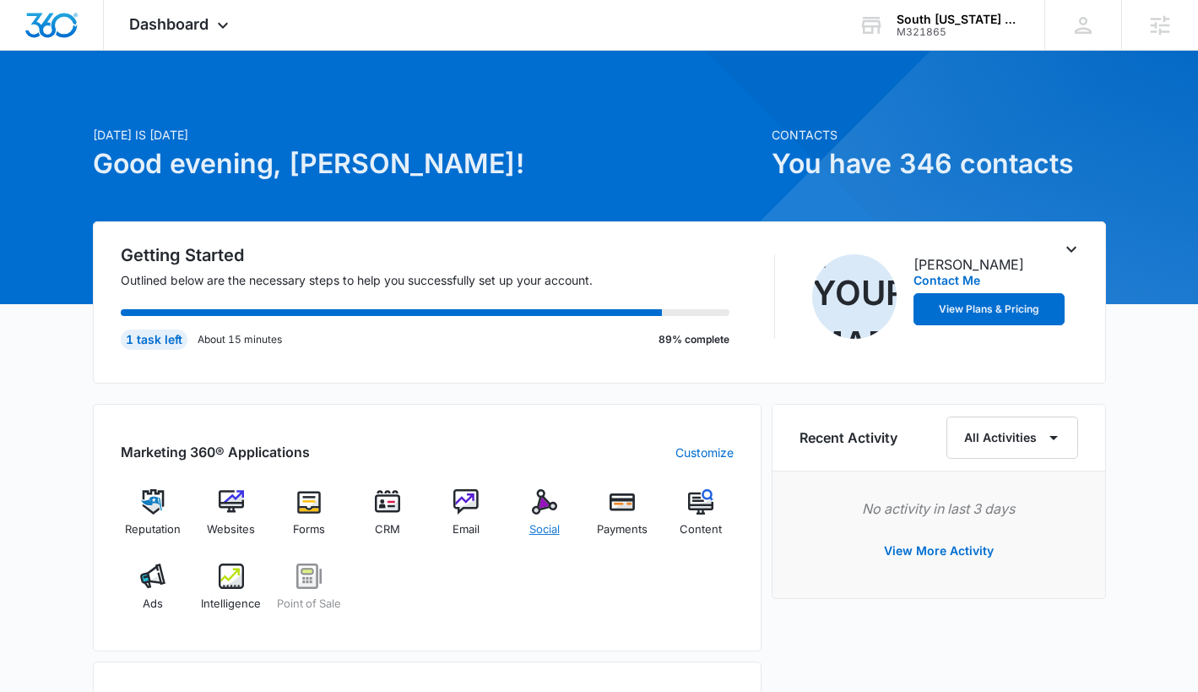
click at [540, 492] on img at bounding box center [544, 501] width 25 height 25
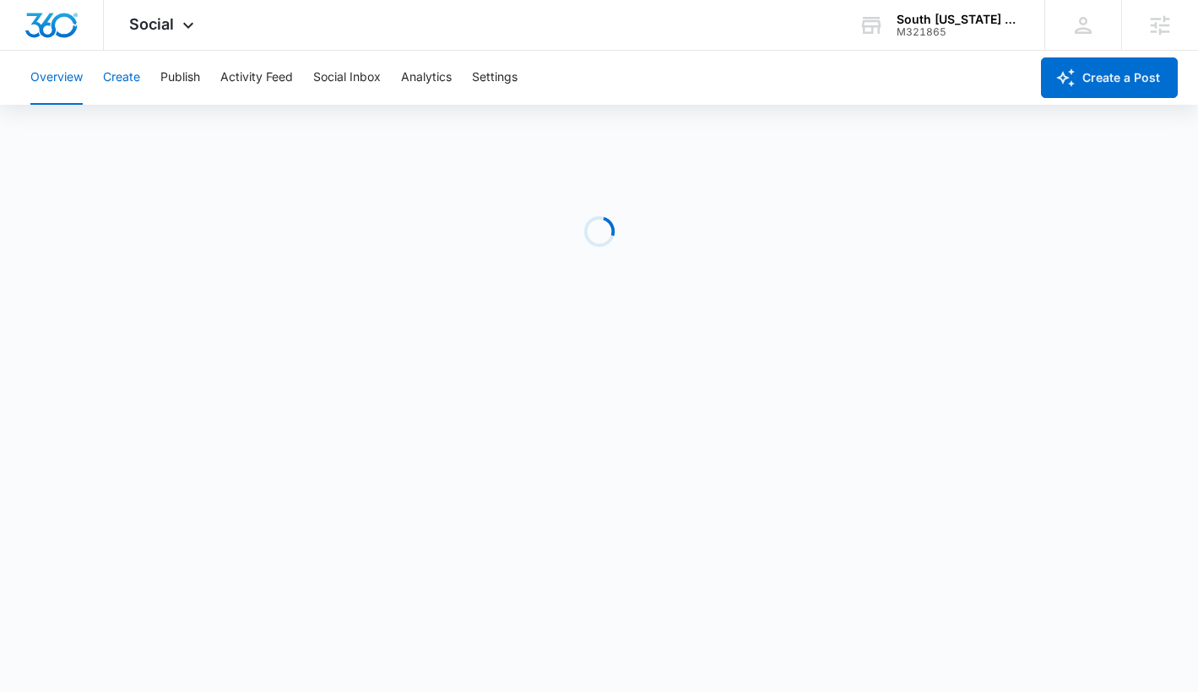
click at [128, 81] on button "Create" at bounding box center [121, 78] width 37 height 54
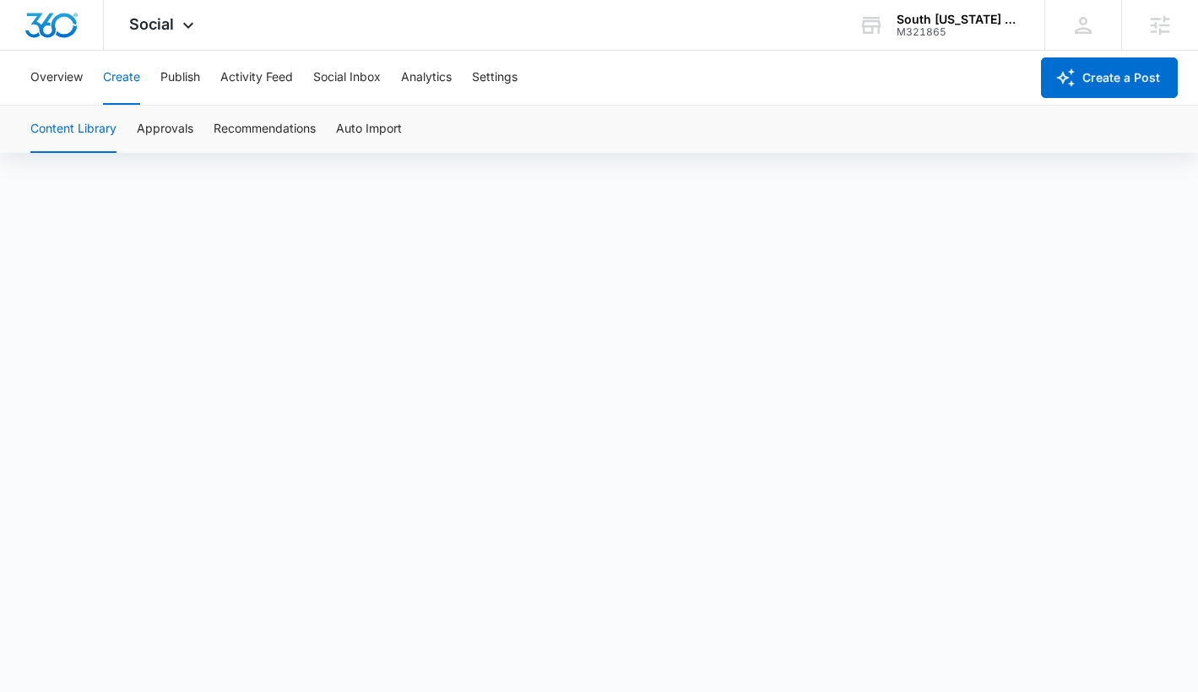
click at [104, 127] on button "Content Library" at bounding box center [73, 129] width 86 height 47
click at [89, 127] on button "Content Library" at bounding box center [73, 129] width 86 height 47
click at [197, 22] on icon at bounding box center [188, 29] width 20 height 20
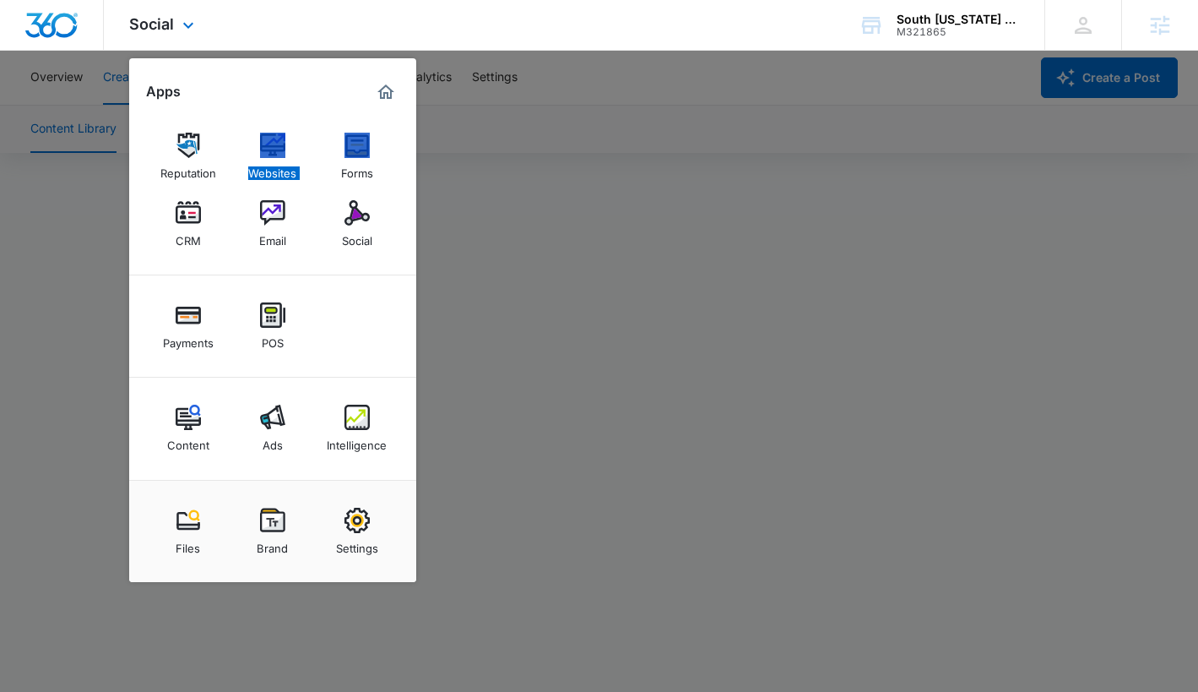
drag, startPoint x: 256, startPoint y: 168, endPoint x: 355, endPoint y: 18, distance: 179.9
click at [0, 0] on div "Social Apps Reputation Websites Forms CRM Email Social Payments POS Content Ads…" at bounding box center [599, 25] width 1198 height 51
click at [196, 440] on div "Content" at bounding box center [188, 441] width 42 height 22
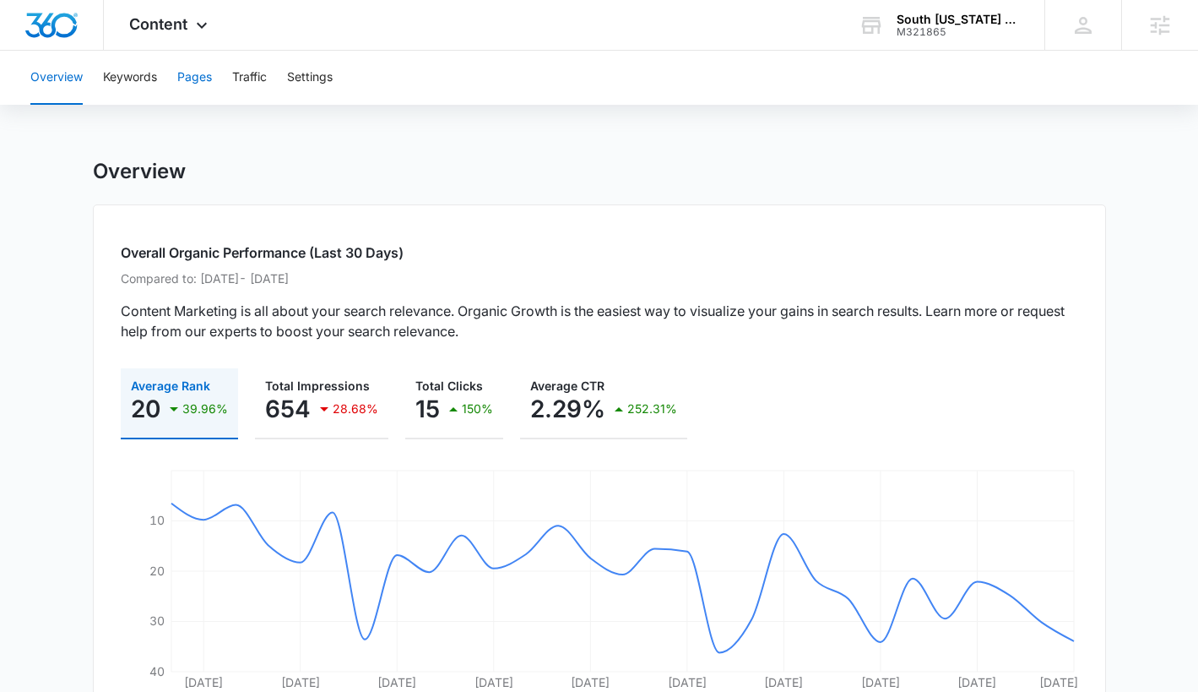
click at [203, 74] on button "Pages" at bounding box center [194, 78] width 35 height 54
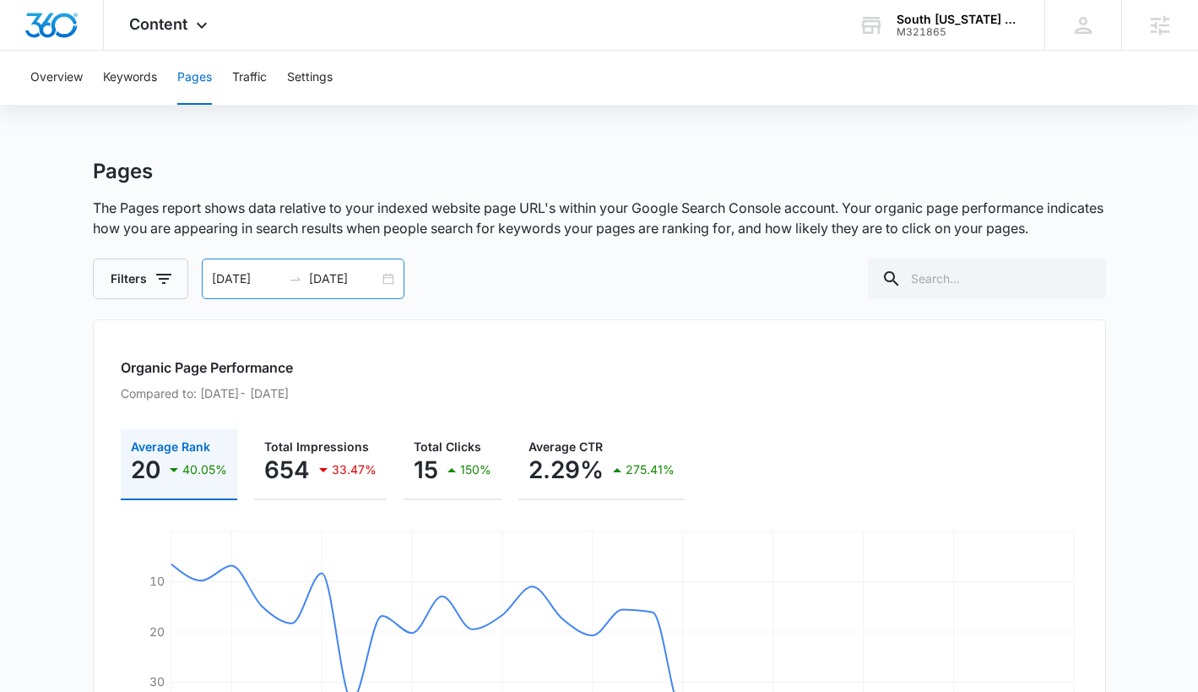
click at [255, 274] on input "09/13/2025" at bounding box center [247, 278] width 70 height 19
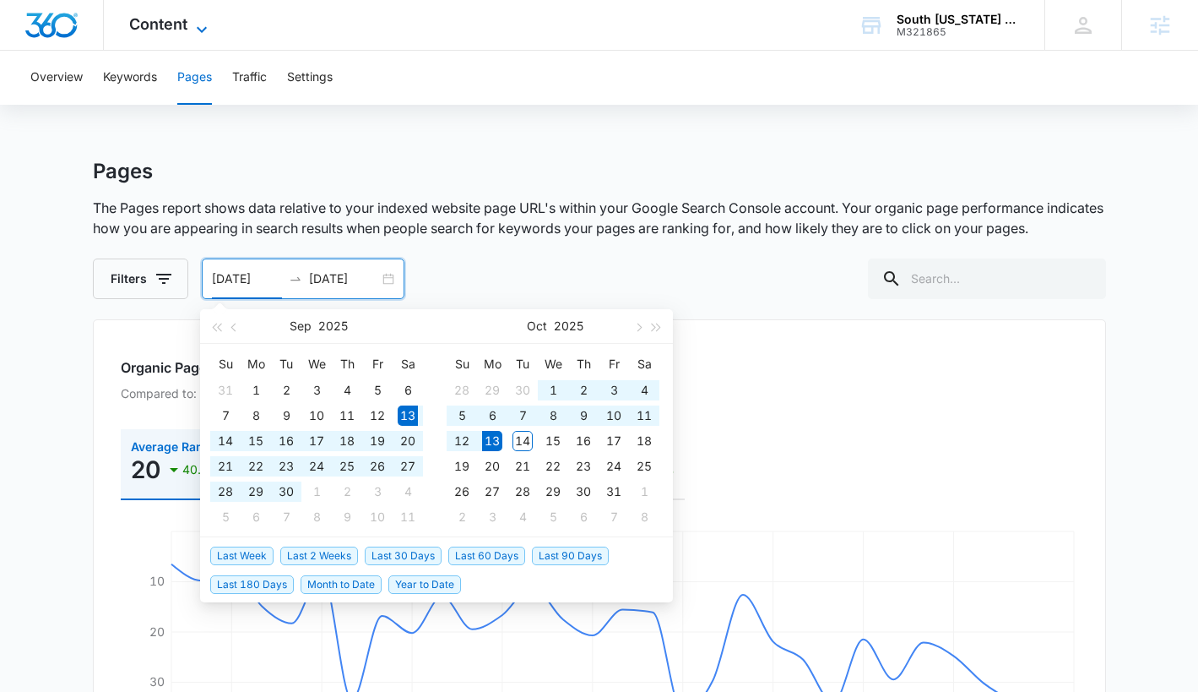
click at [167, 21] on span "Content" at bounding box center [158, 24] width 58 height 18
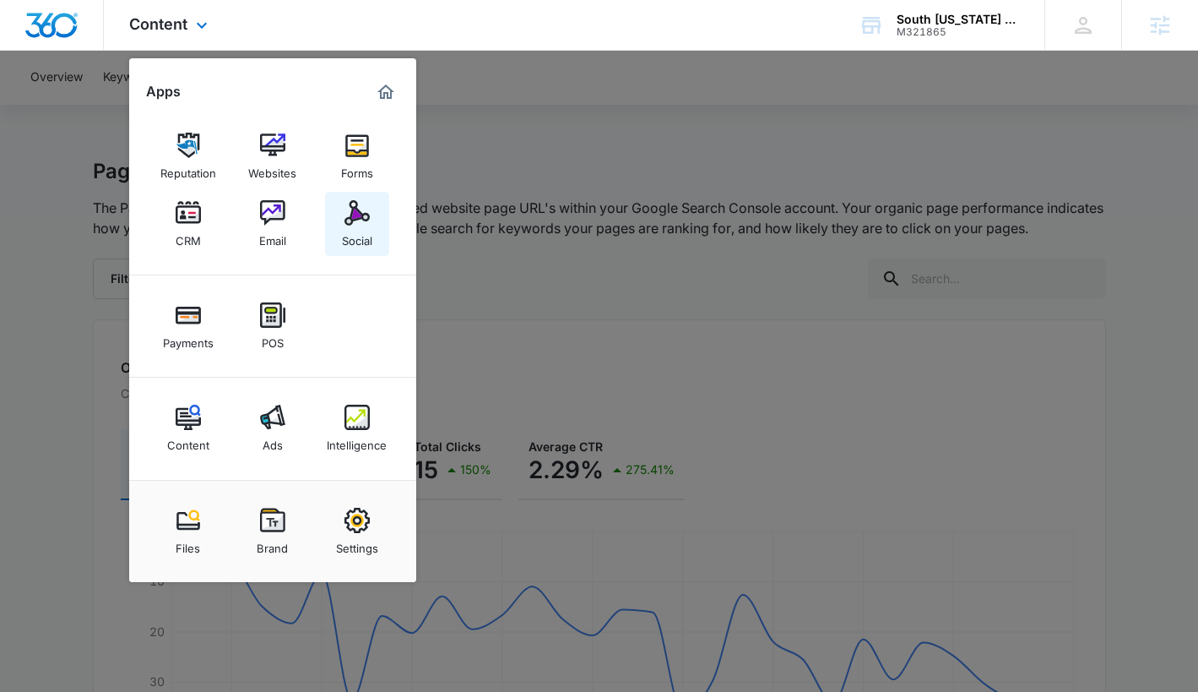
click at [343, 229] on div "Social" at bounding box center [357, 236] width 30 height 22
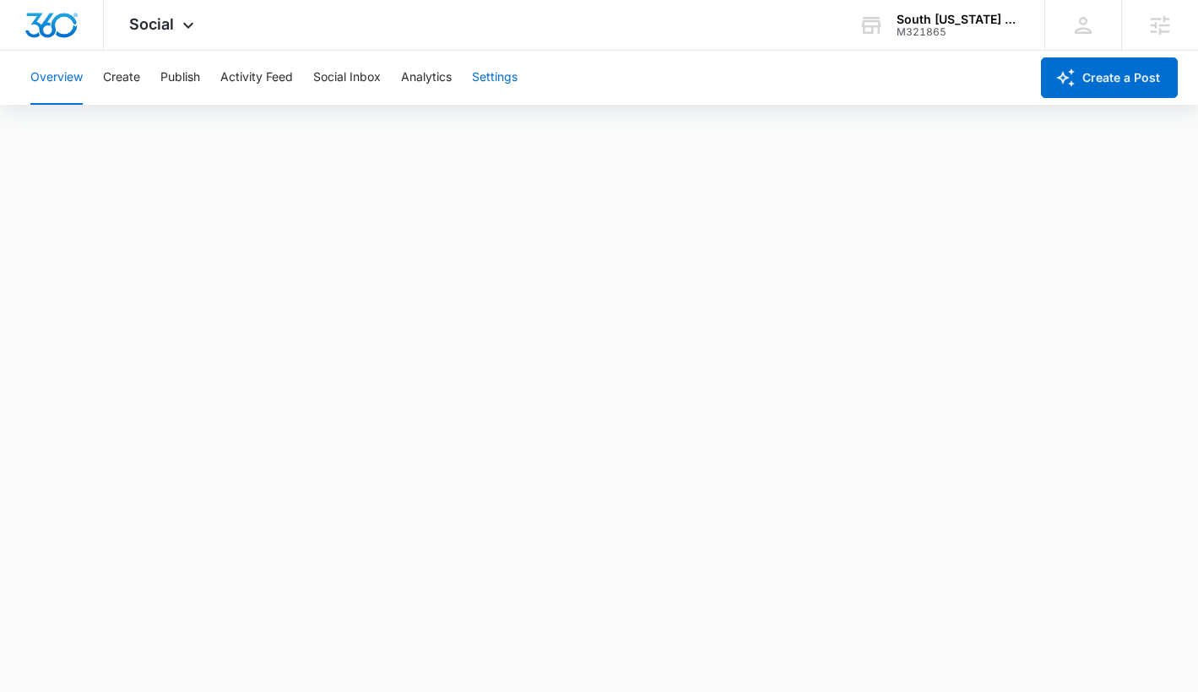
click at [496, 80] on button "Settings" at bounding box center [495, 78] width 46 height 54
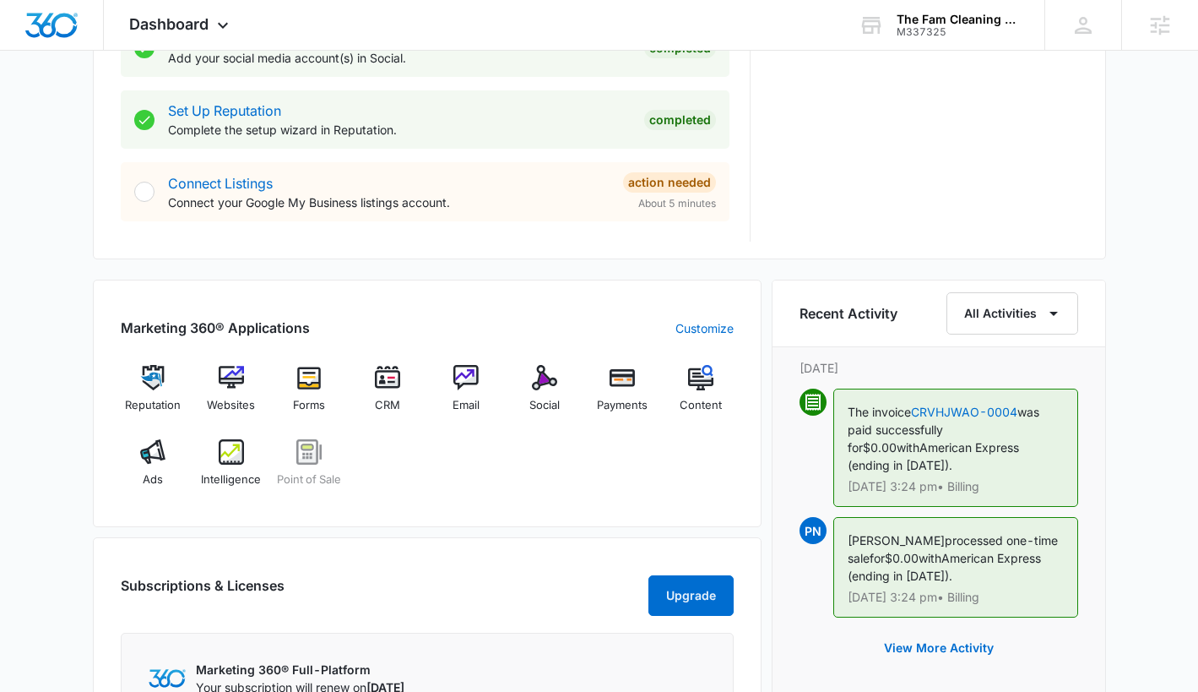
scroll to position [855, 0]
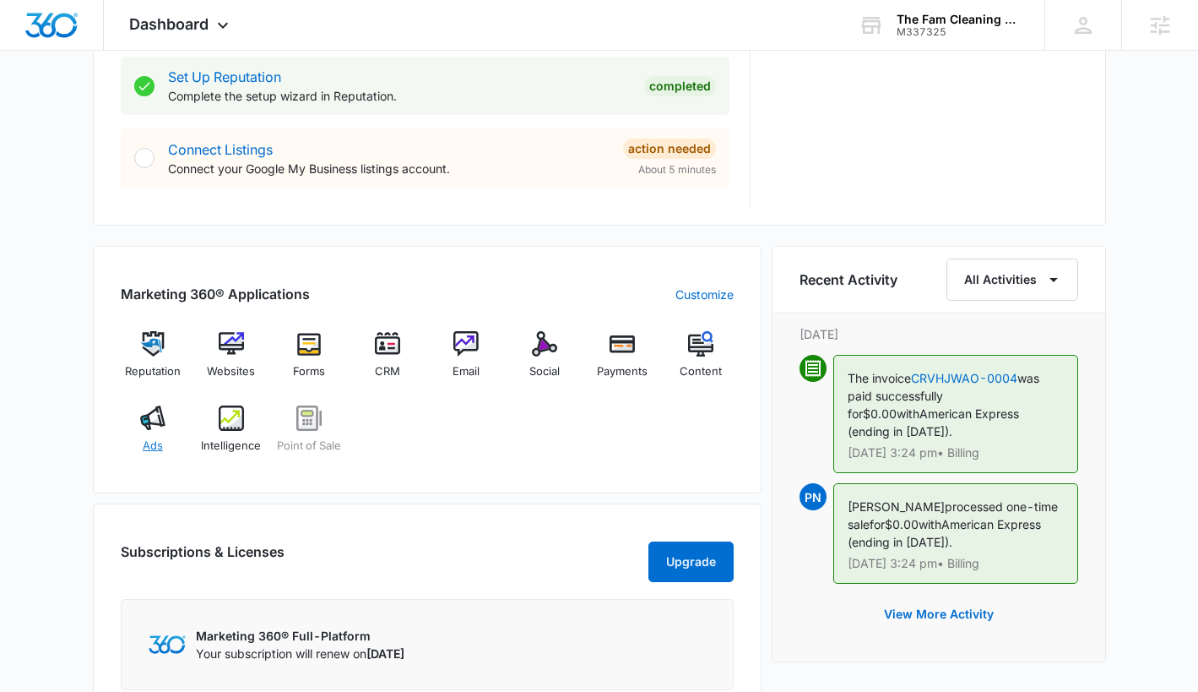
click at [149, 424] on img at bounding box center [152, 417] width 25 height 25
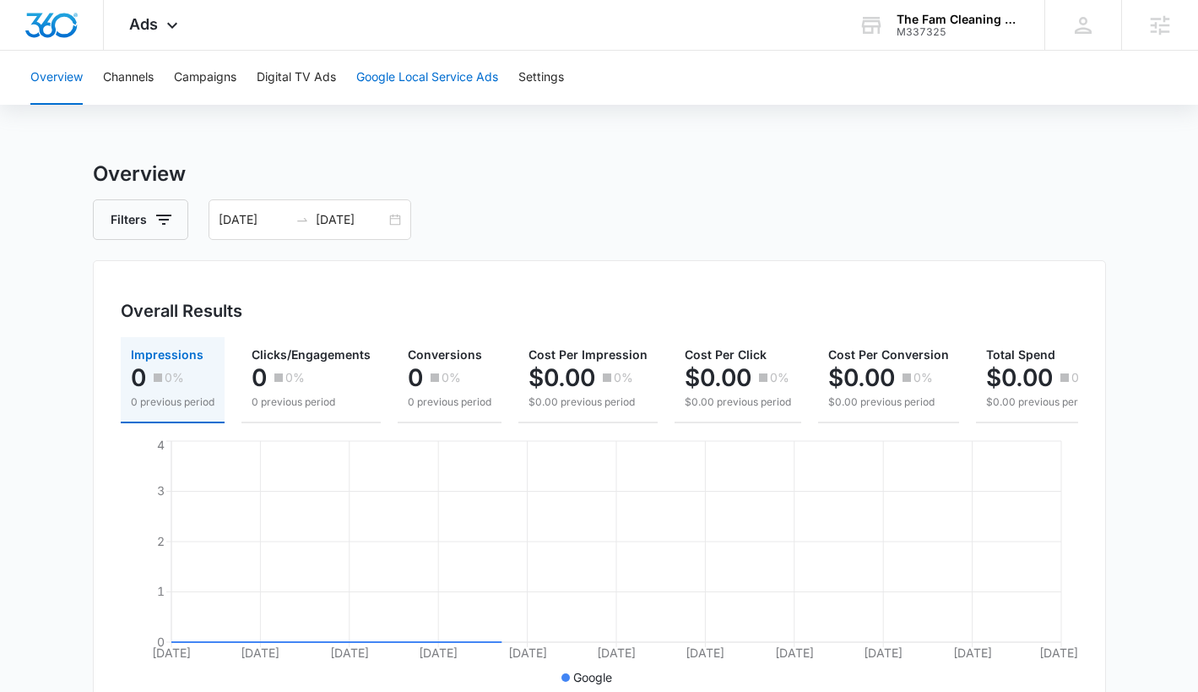
click at [394, 66] on button "Google Local Service Ads" at bounding box center [427, 78] width 142 height 54
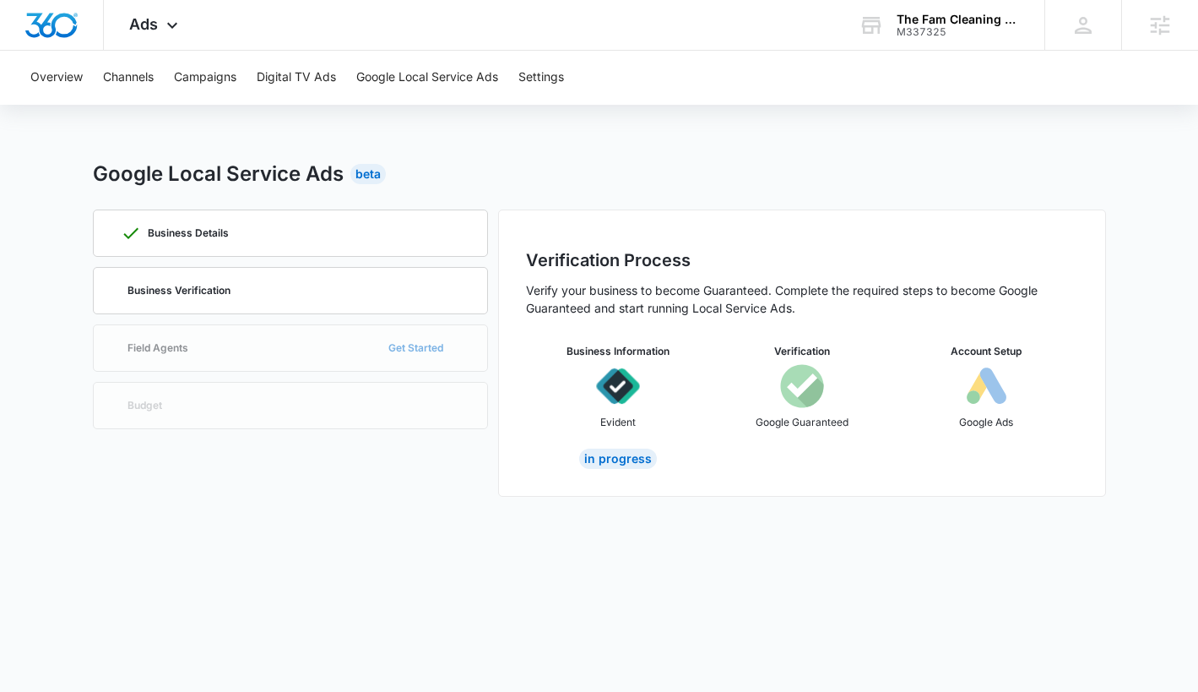
click at [634, 458] on div "In Progress" at bounding box center [618, 458] width 78 height 20
click at [191, 236] on p "Business Details" at bounding box center [188, 233] width 81 height 10
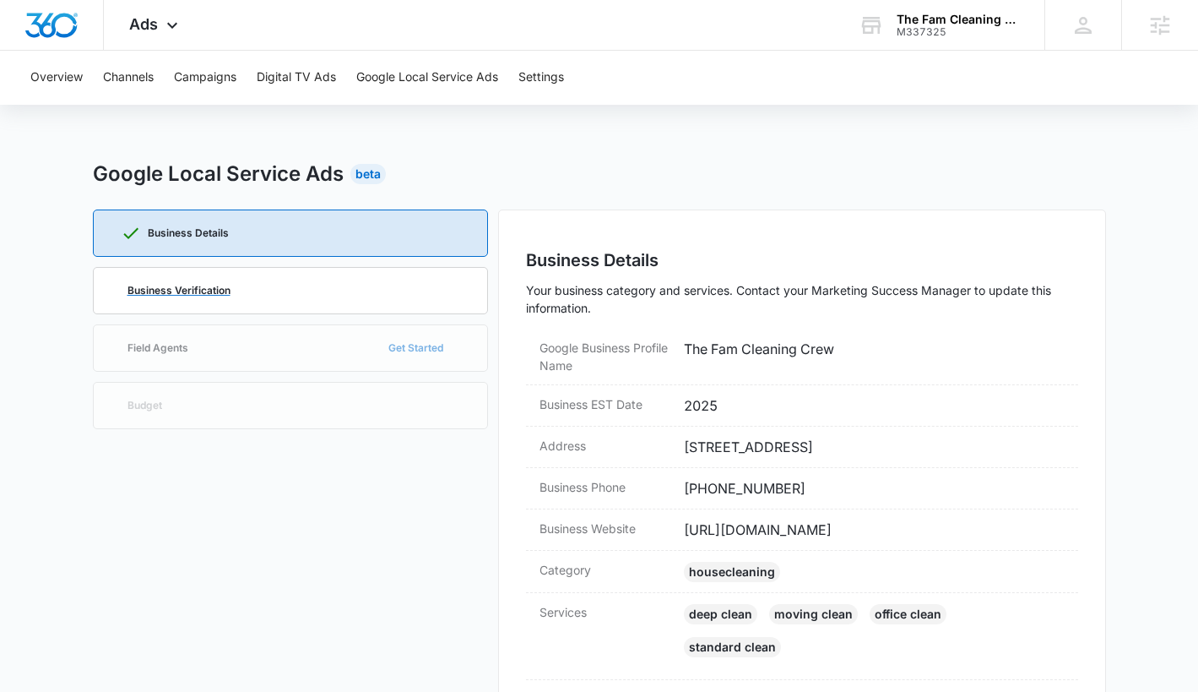
click at [192, 287] on p "Business Verification" at bounding box center [178, 290] width 103 height 10
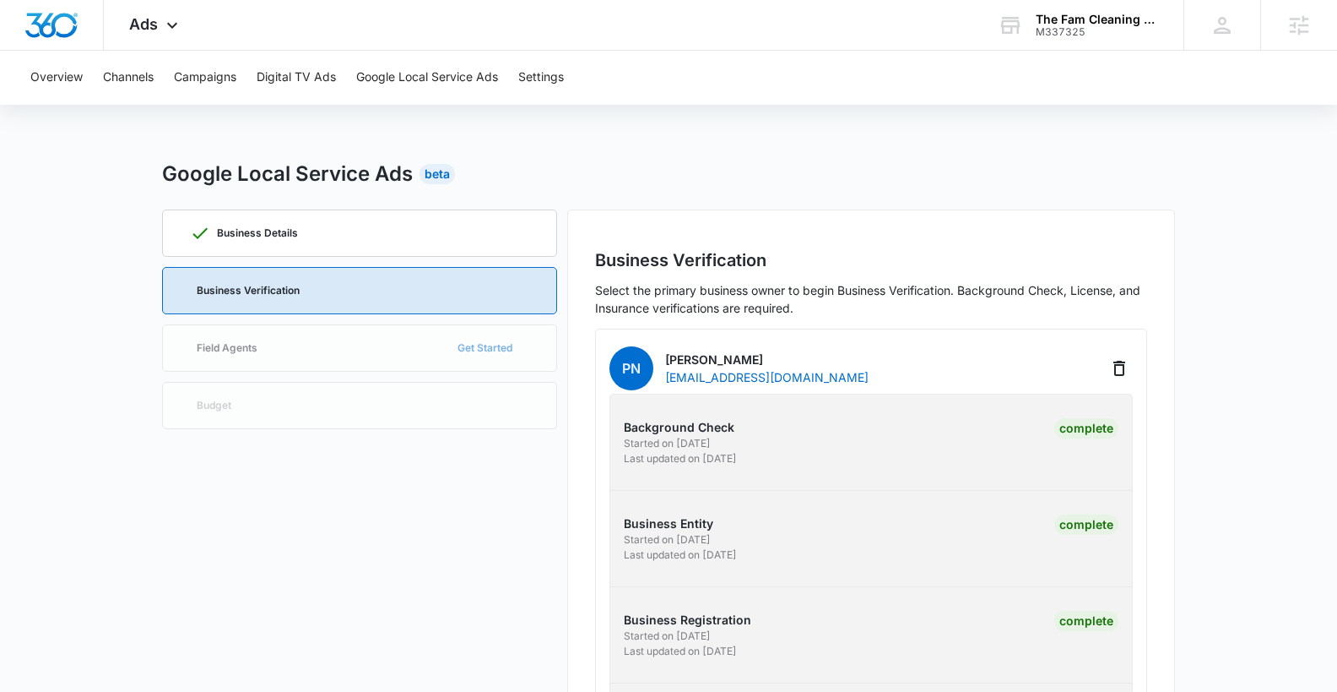
scroll to position [150, 0]
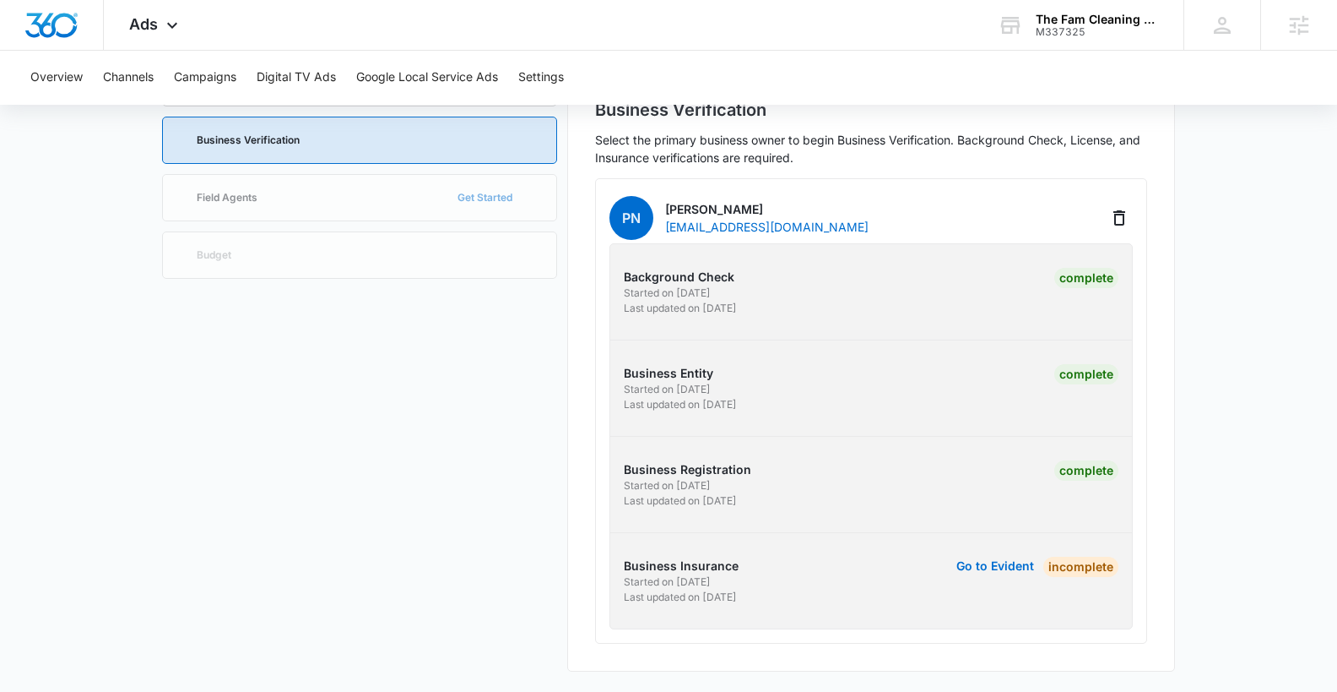
click at [356, 203] on div "Business Details Business Verification Field Agents Get Started Budget" at bounding box center [359, 365] width 395 height 612
click at [491, 203] on div "Business Details Business Verification Field Agents Get Started Budget" at bounding box center [359, 365] width 395 height 612
click at [484, 193] on div "Business Details Business Verification Field Agents Get Started Budget" at bounding box center [359, 365] width 395 height 612
click at [1019, 571] on button "Go to Evident" at bounding box center [996, 566] width 78 height 12
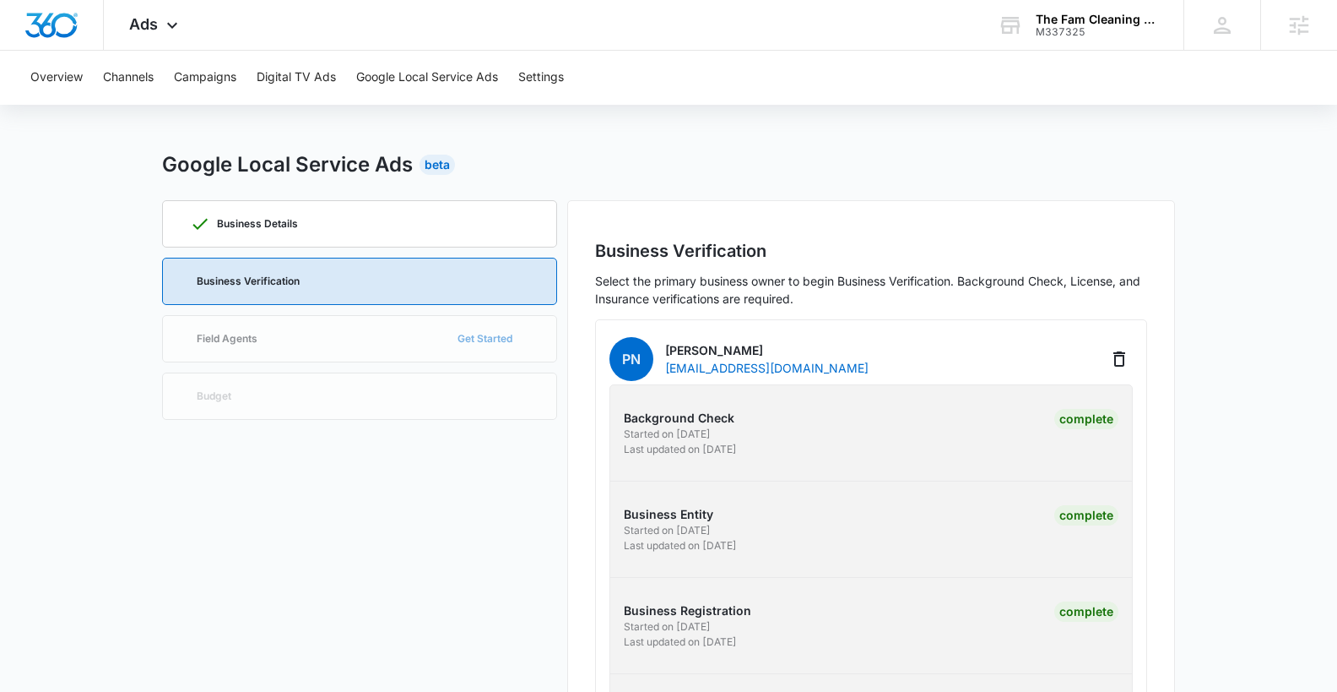
scroll to position [0, 0]
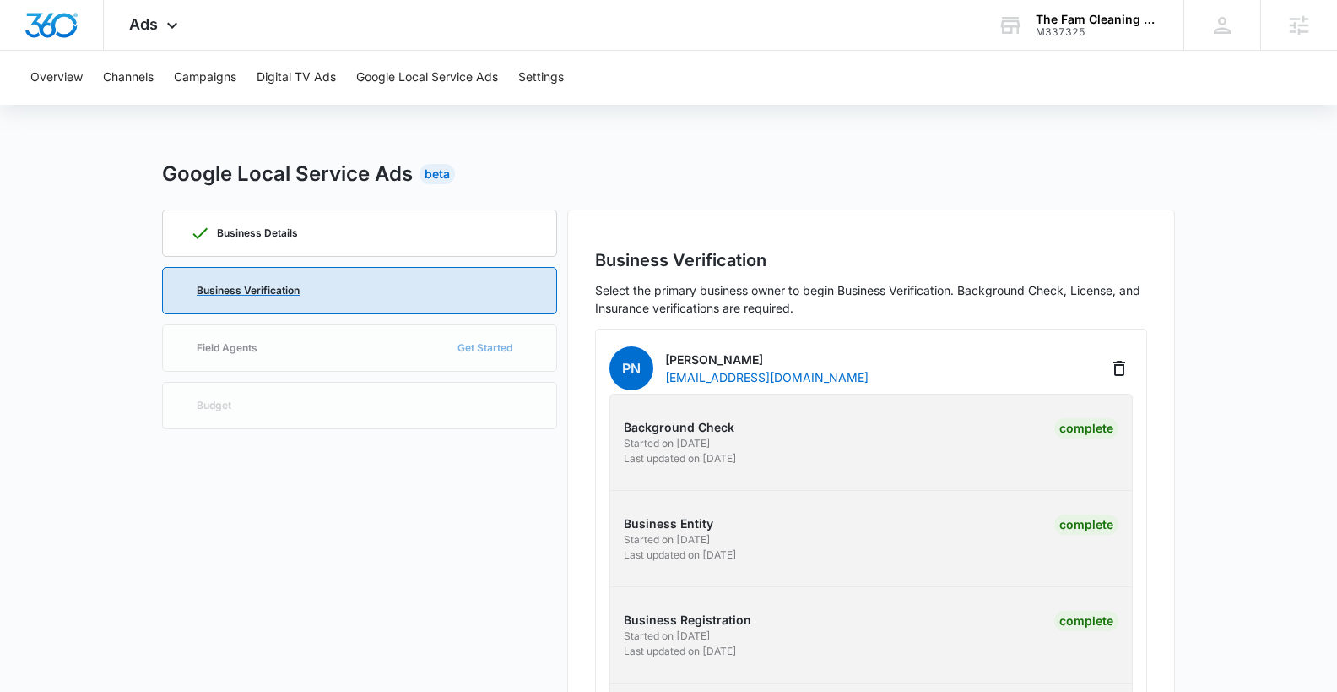
click at [287, 290] on p "Business Verification" at bounding box center [248, 290] width 103 height 10
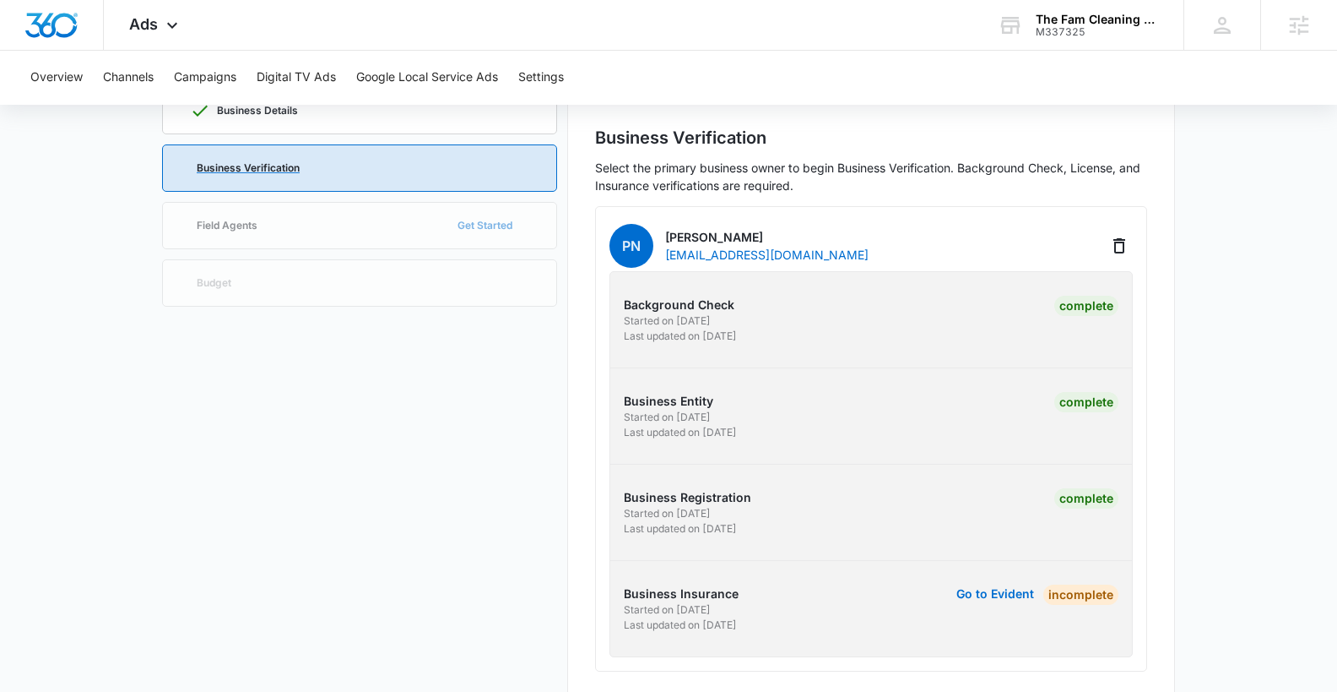
scroll to position [150, 0]
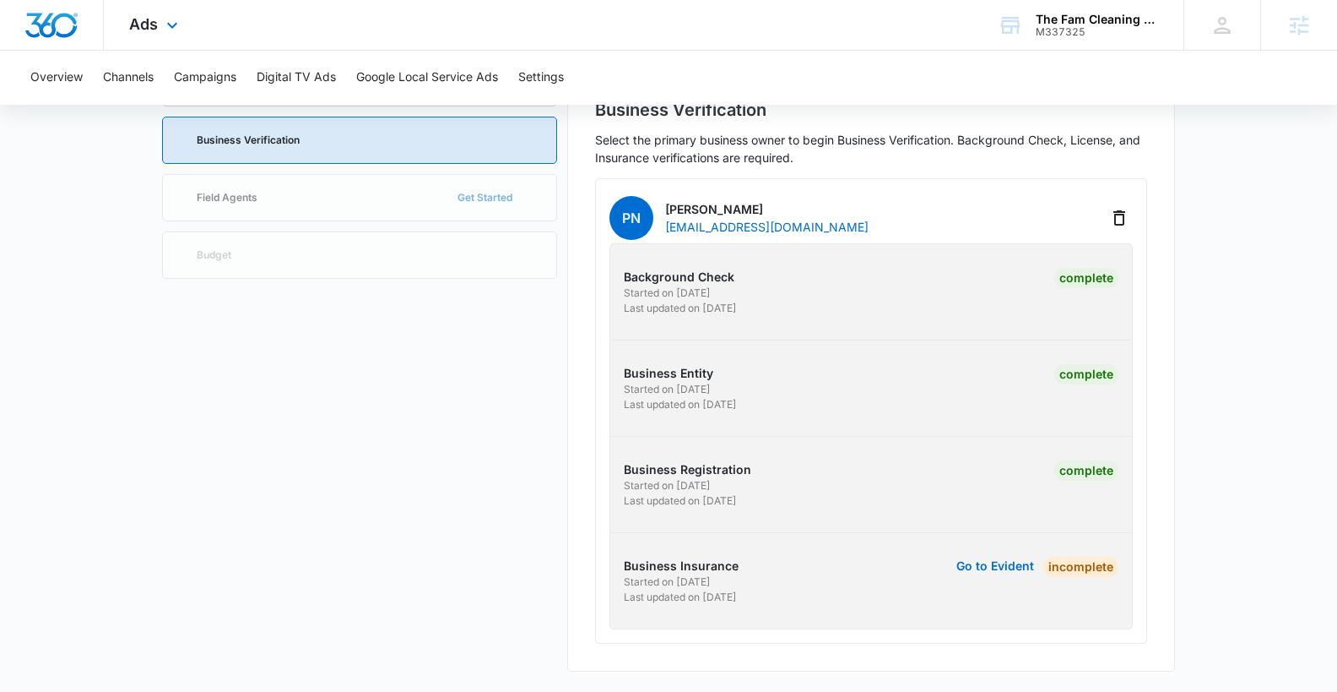
click at [137, 39] on div "Ads Apps Reputation Websites Forms CRM Email Social Payments POS Content Ads In…" at bounding box center [156, 25] width 104 height 50
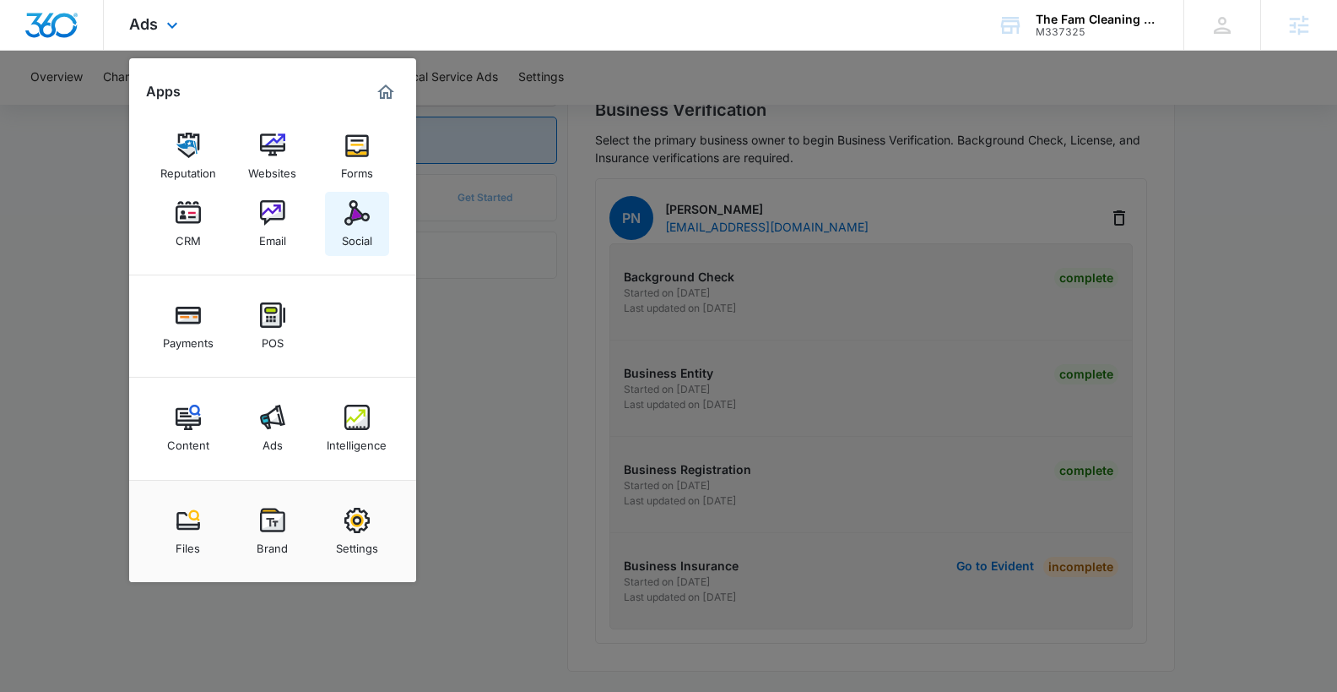
click at [361, 236] on div "Social" at bounding box center [357, 236] width 30 height 22
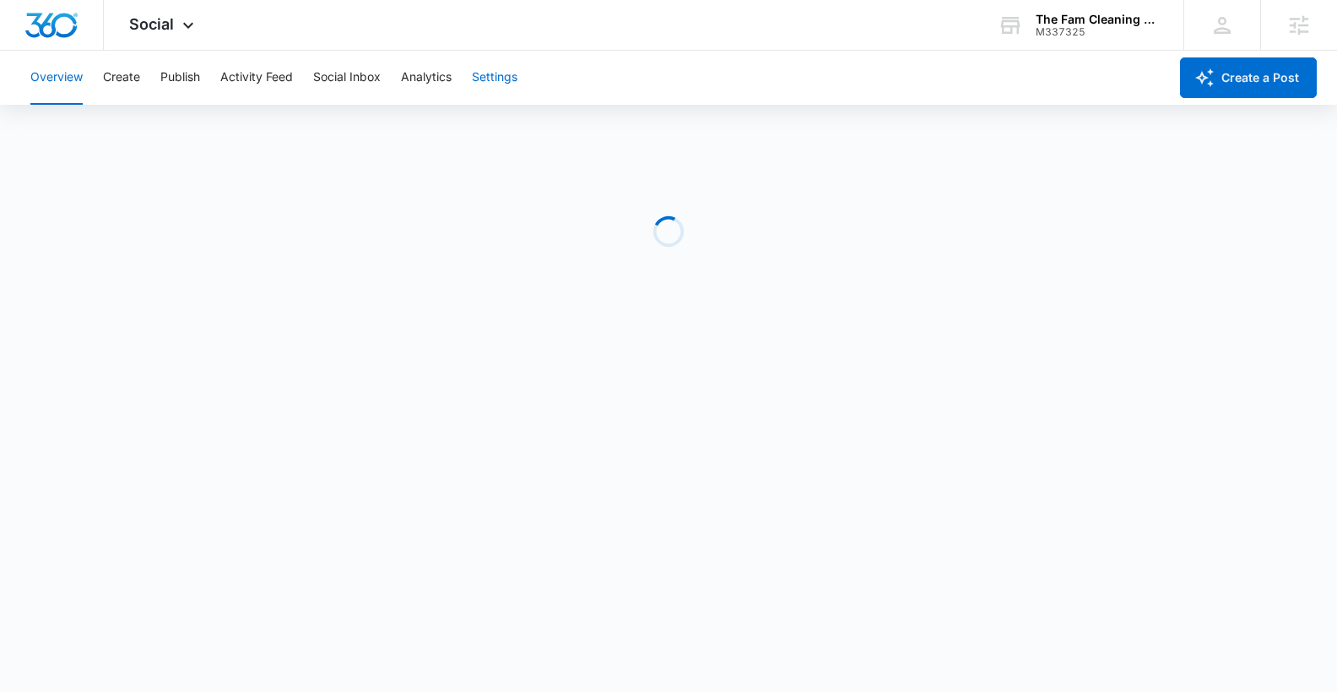
click at [507, 86] on button "Settings" at bounding box center [495, 78] width 46 height 54
click at [504, 70] on button "Settings" at bounding box center [495, 78] width 46 height 54
click at [157, 23] on span "Social" at bounding box center [151, 24] width 45 height 18
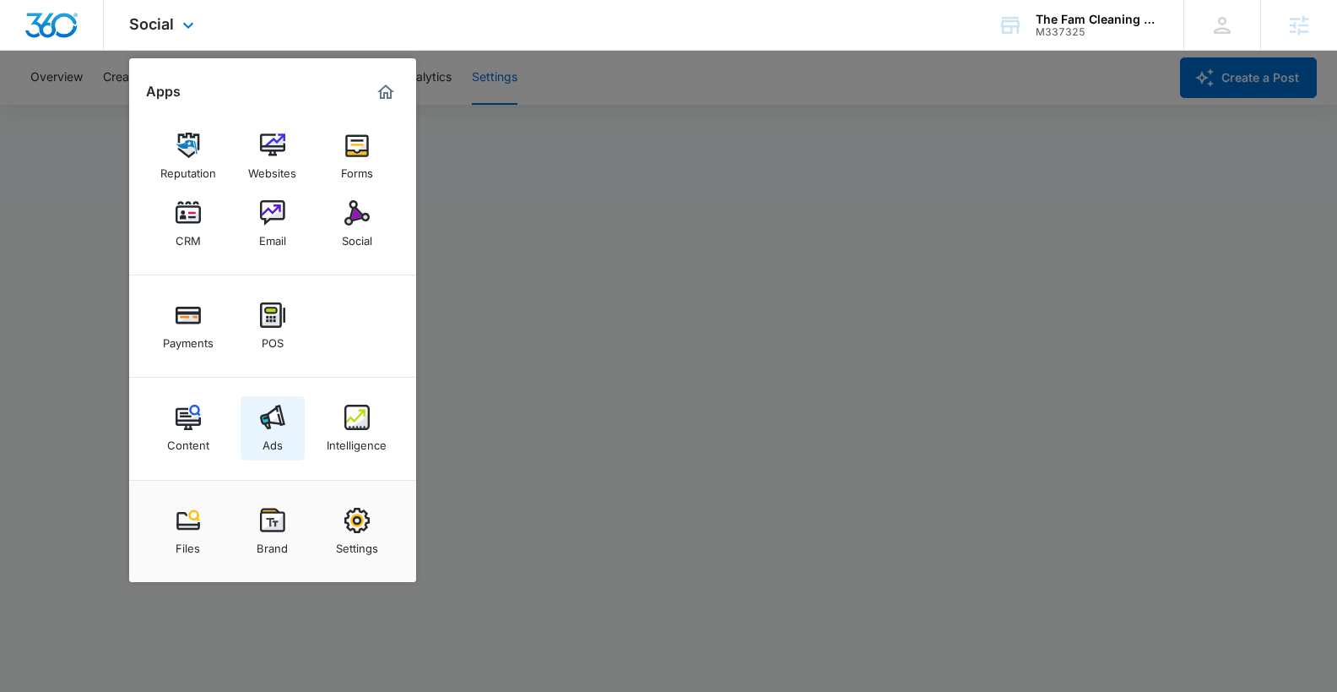
click at [267, 420] on img at bounding box center [272, 416] width 25 height 25
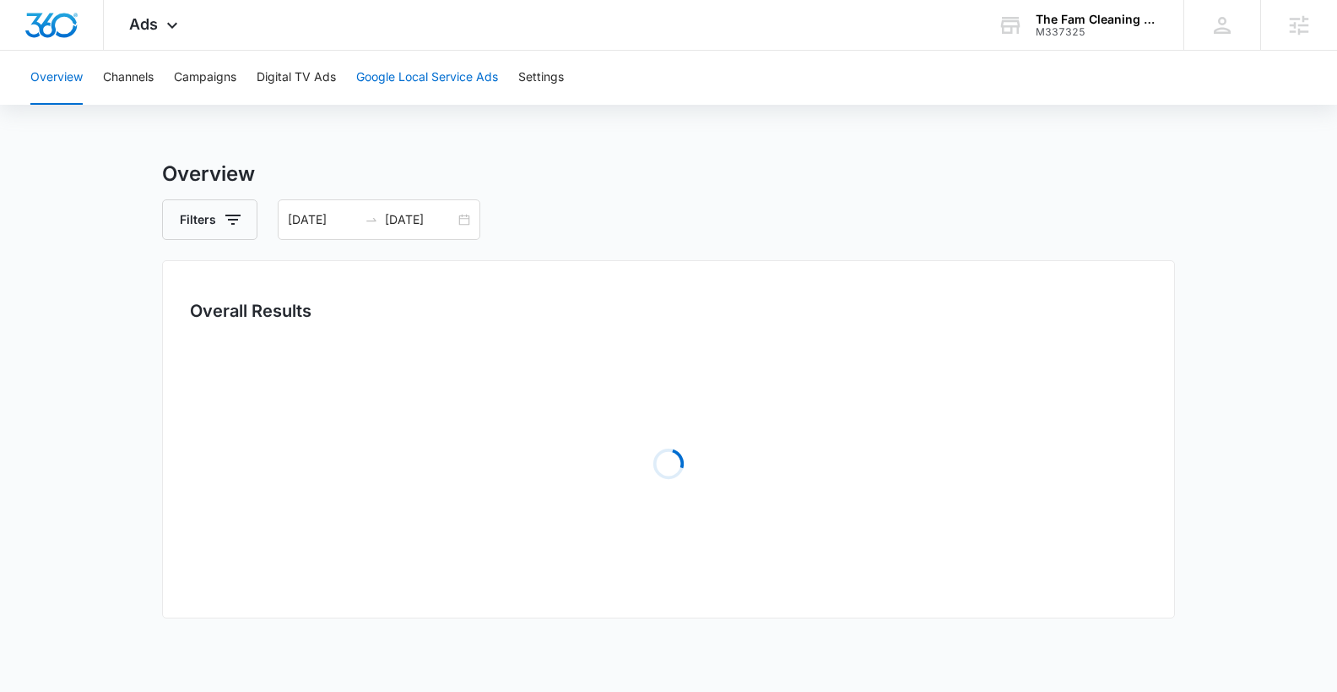
click at [437, 80] on button "Google Local Service Ads" at bounding box center [427, 78] width 142 height 54
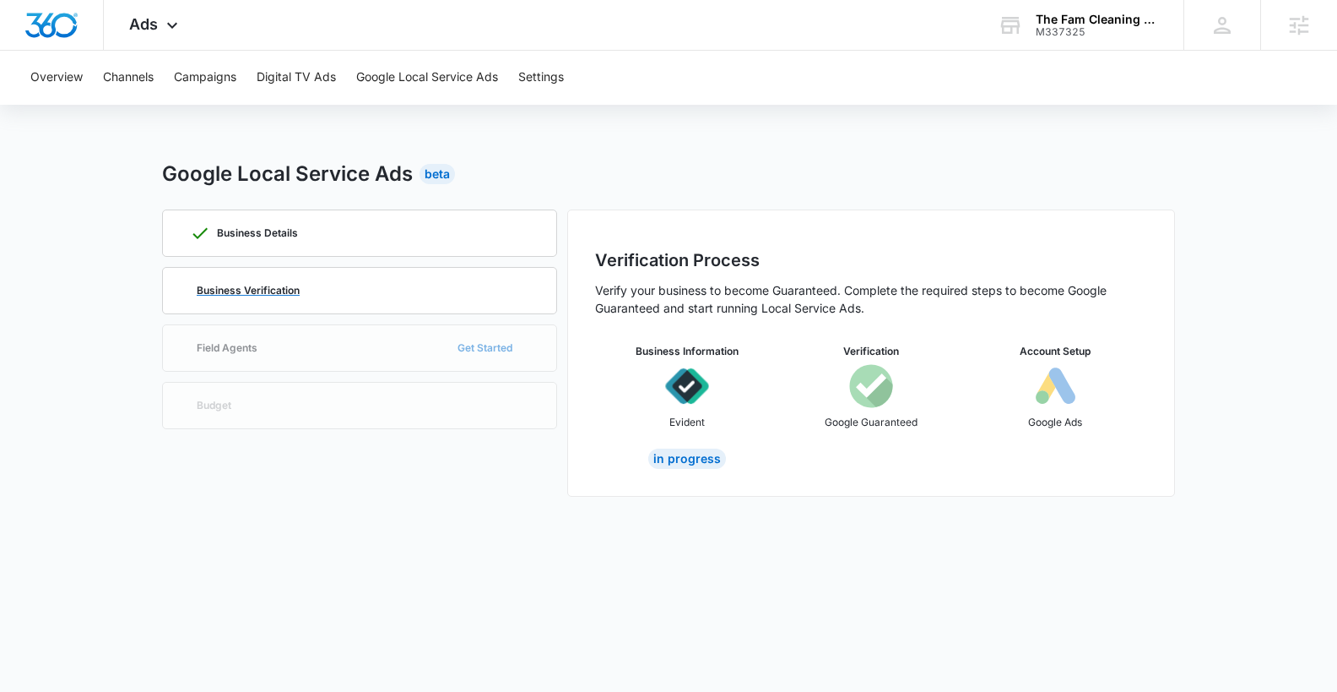
click at [247, 289] on p "Business Verification" at bounding box center [248, 290] width 103 height 10
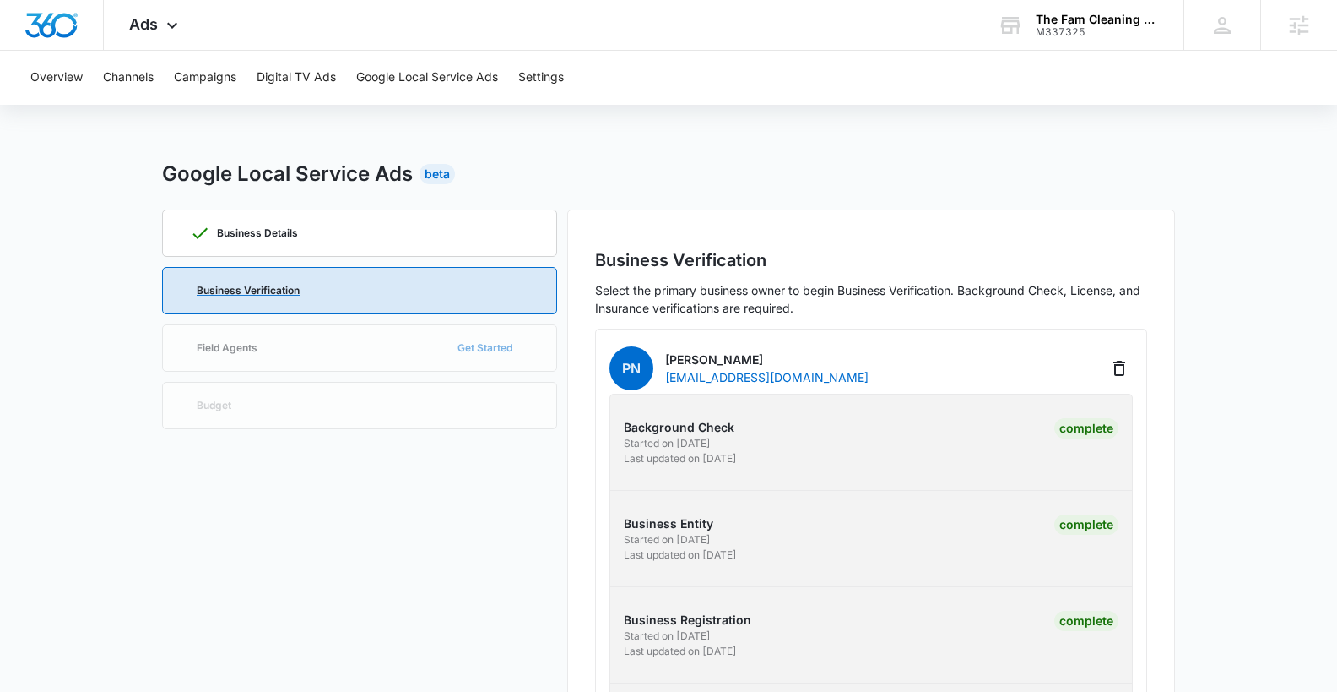
scroll to position [150, 0]
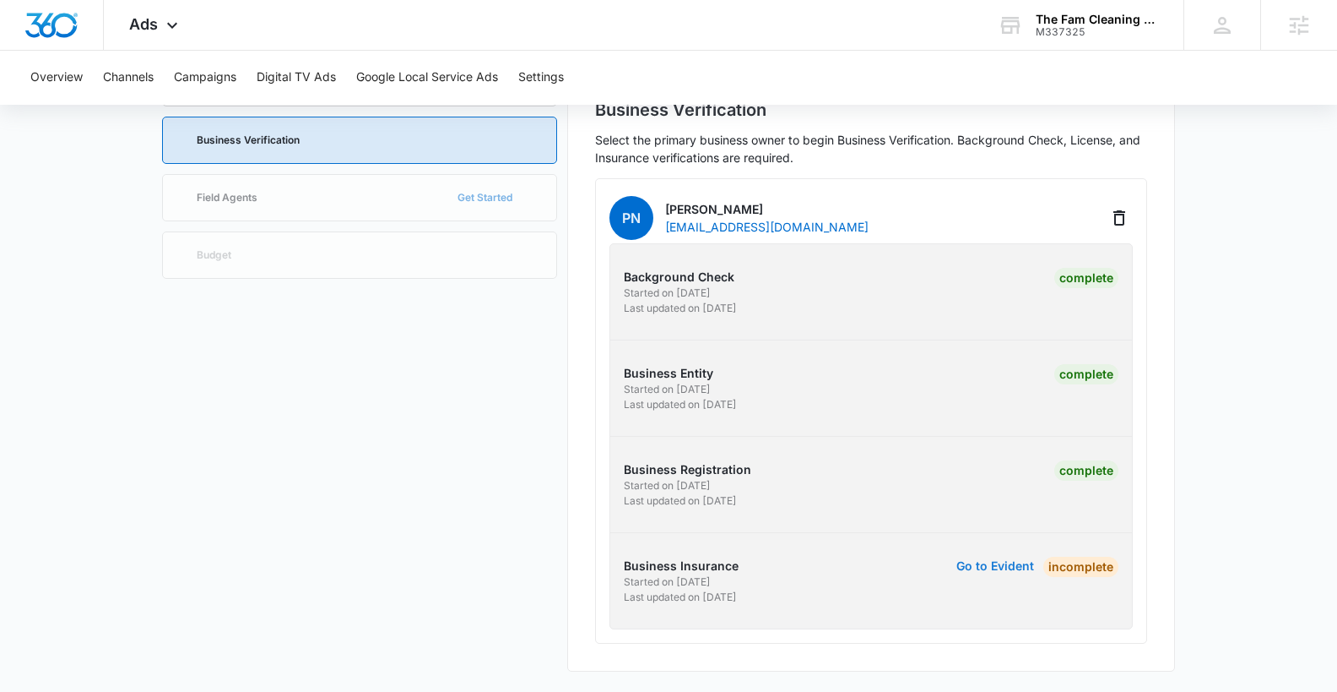
click at [1008, 569] on button "Go to Evident" at bounding box center [996, 566] width 78 height 12
click at [1019, 572] on button "Go to Evident" at bounding box center [996, 566] width 78 height 12
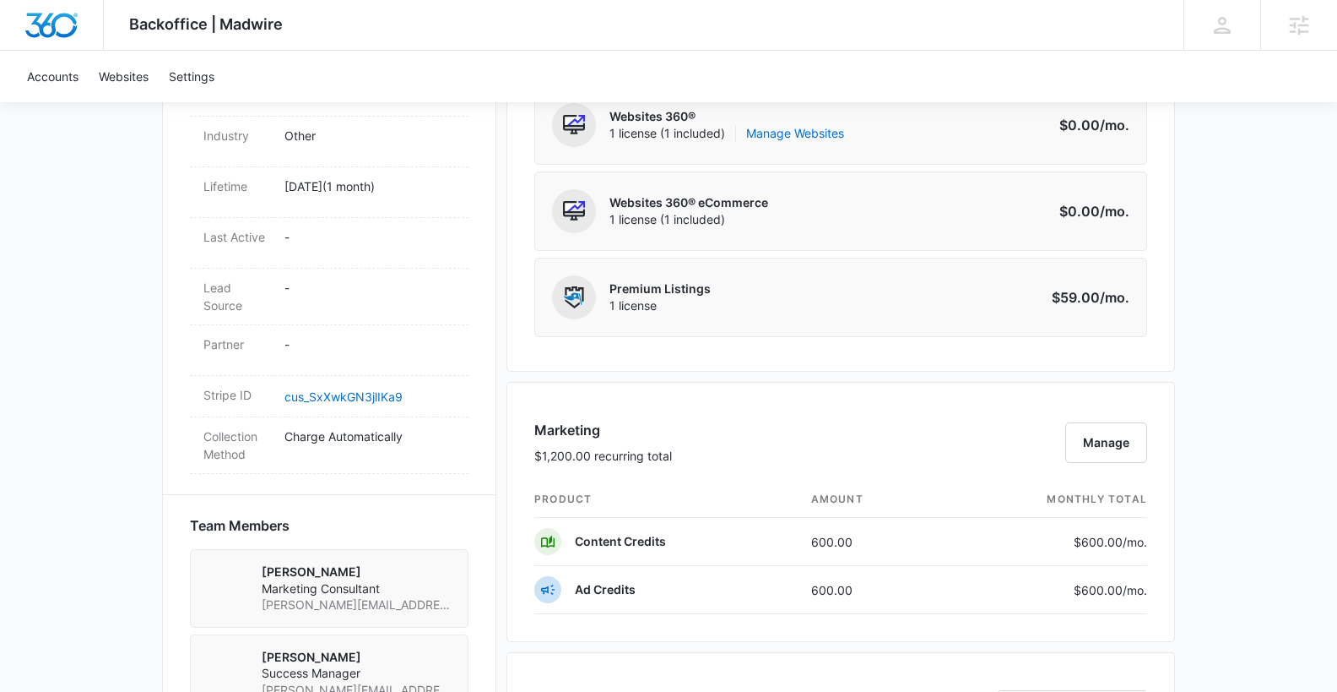
scroll to position [825, 0]
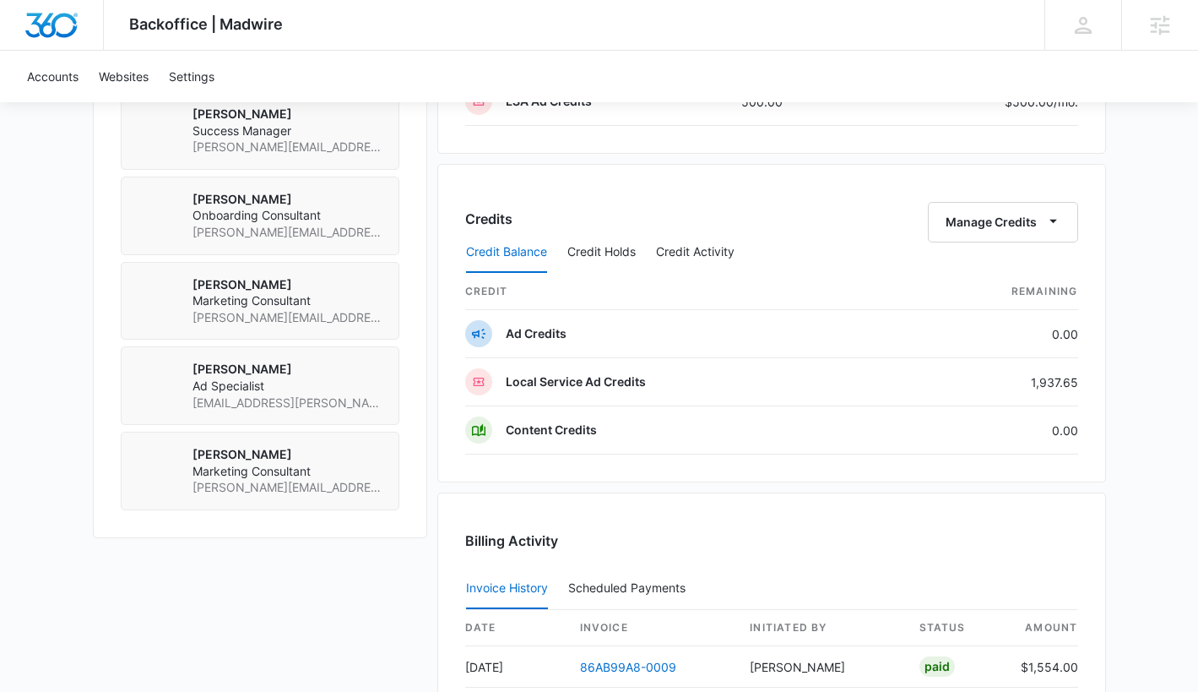
scroll to position [1281, 0]
